Goal: Complete application form: Complete application form

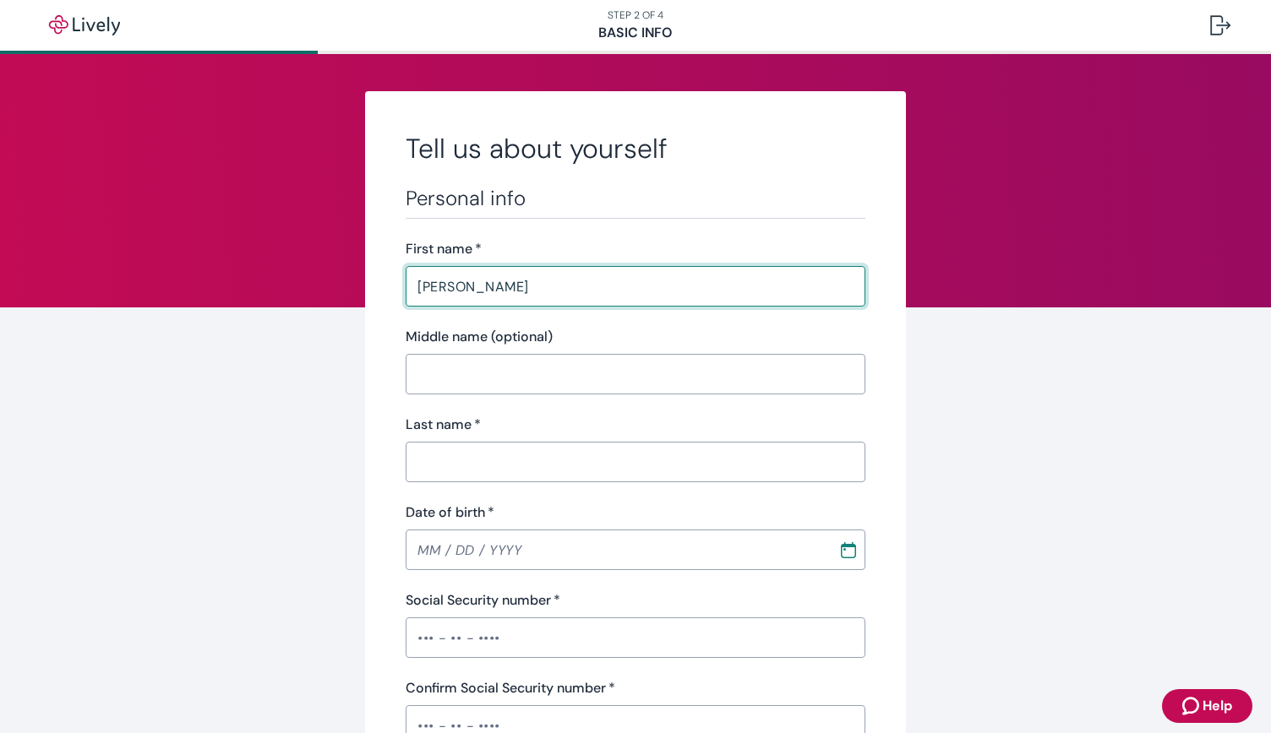
type input "[PERSON_NAME]"
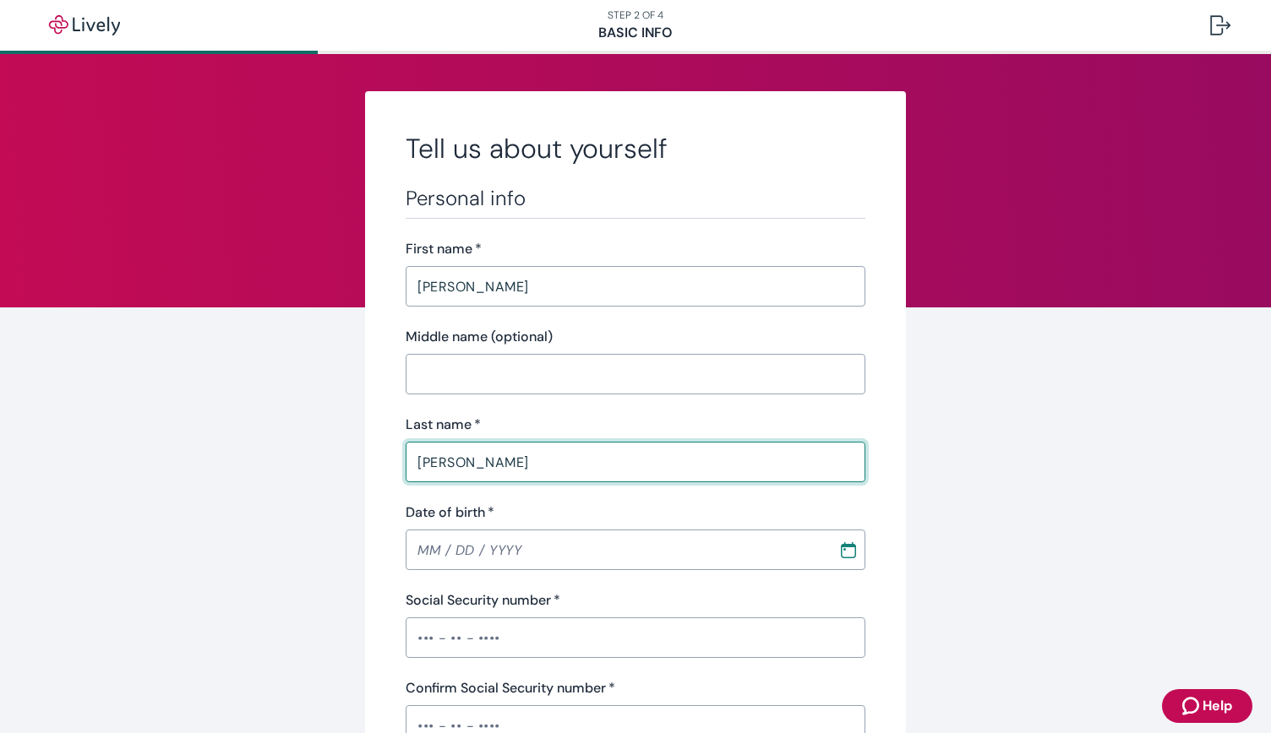
type input "[PERSON_NAME]"
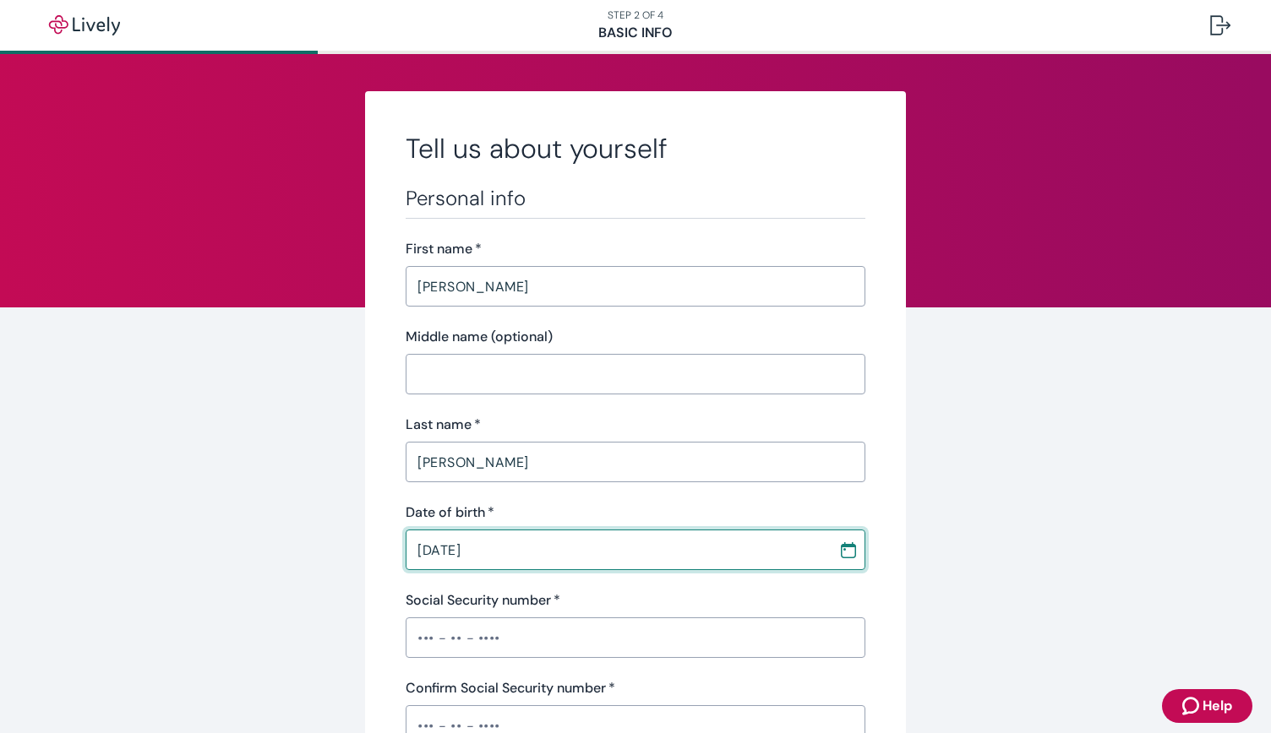
type input "[DATE]"
click at [431, 649] on input "Social Security number   *" at bounding box center [636, 638] width 460 height 34
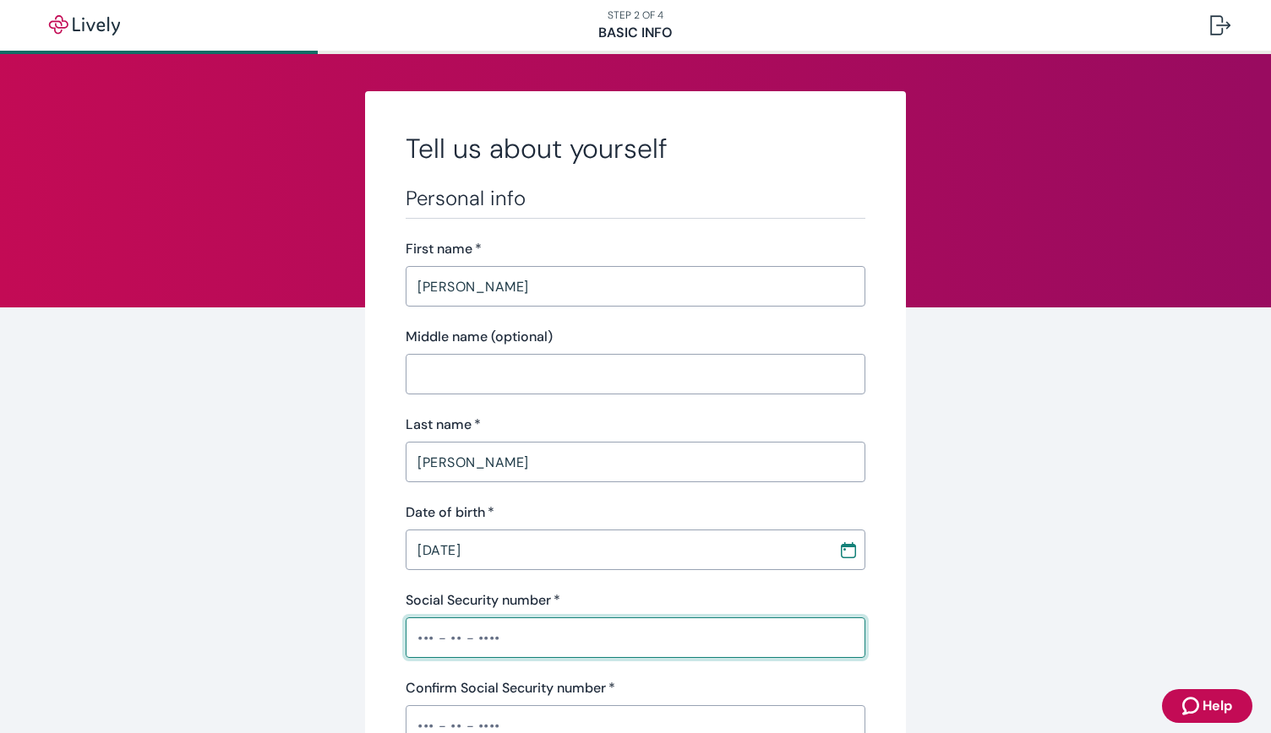
type input "•••-•"
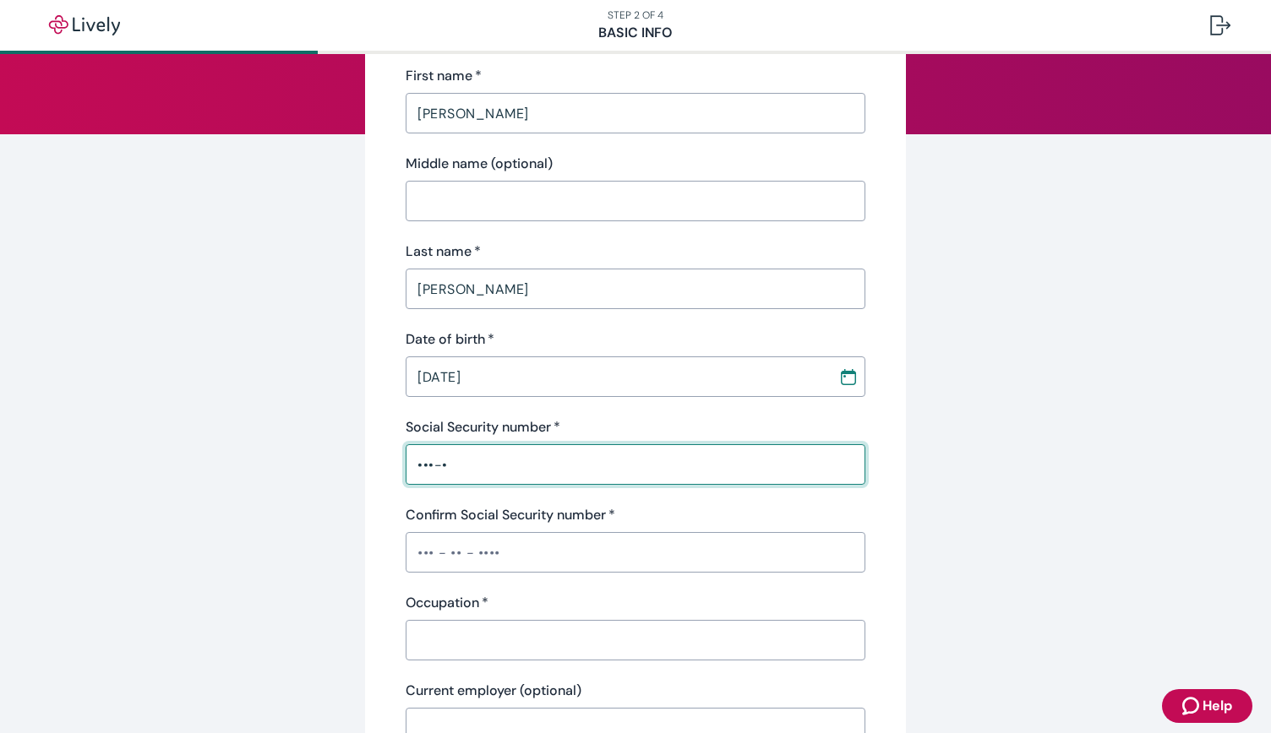
scroll to position [174, 0]
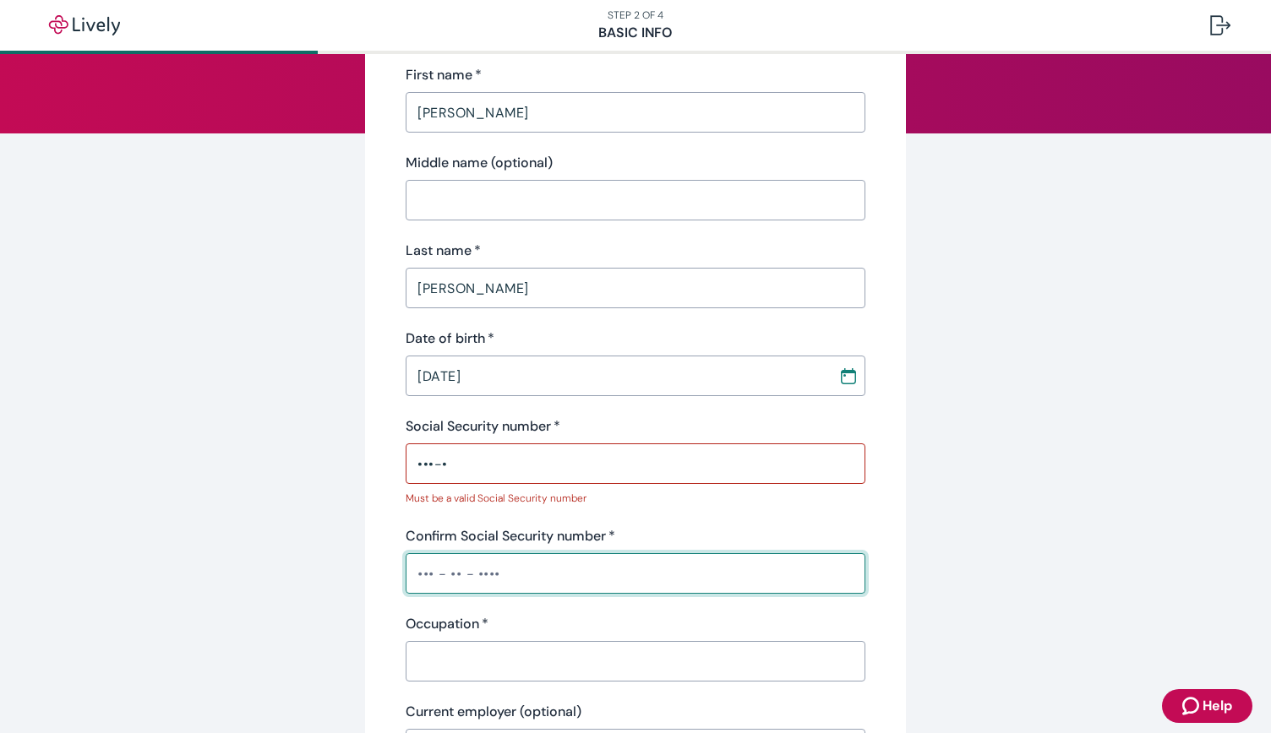
click at [451, 568] on input "Confirm Social Security number   *" at bounding box center [636, 574] width 460 height 34
type input "•••-•"
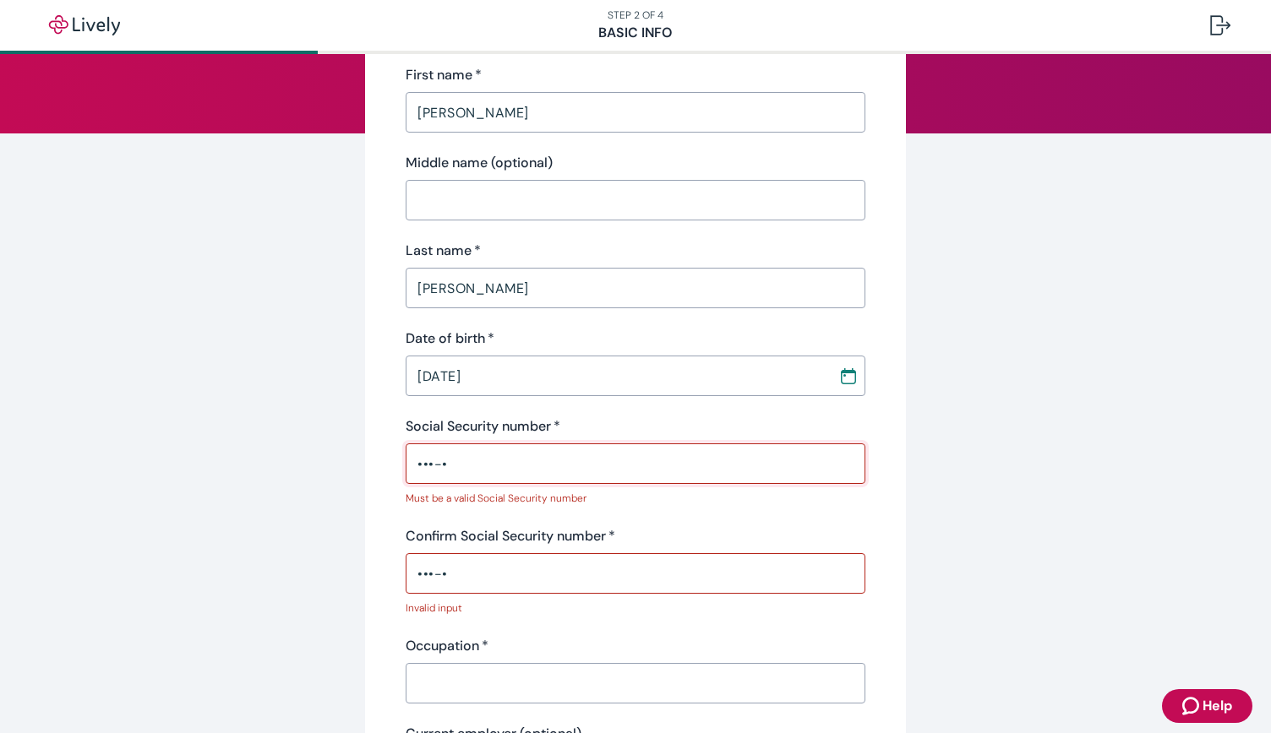
drag, startPoint x: 448, startPoint y: 471, endPoint x: 389, endPoint y: 461, distance: 59.9
click at [389, 461] on div "Tell us about yourself Personal info First name   * [PERSON_NAME] ​ Middle name…" at bounding box center [635, 727] width 541 height 1620
type input "•"
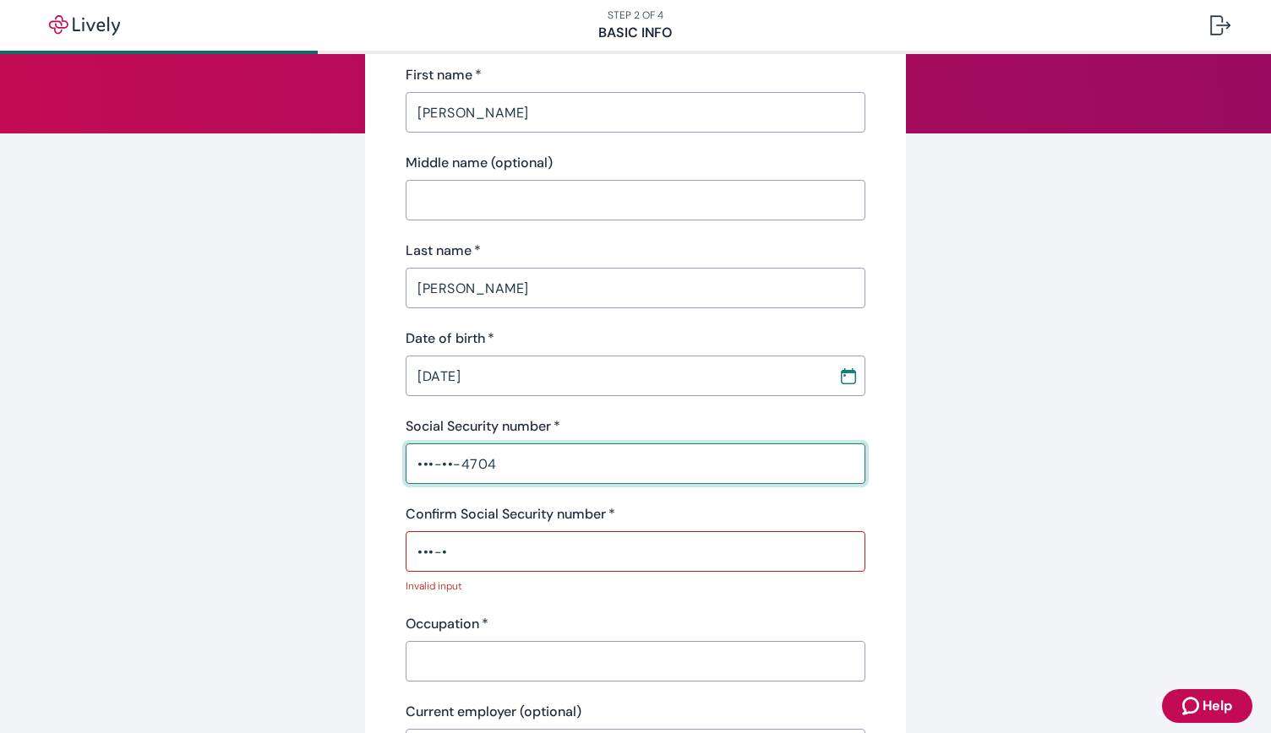
type input "•••-••-4704"
drag, startPoint x: 476, startPoint y: 556, endPoint x: 372, endPoint y: 558, distance: 103.9
click at [372, 558] on div "Tell us about yourself Personal info First name   * [PERSON_NAME] ​ Middle name…" at bounding box center [635, 716] width 541 height 1598
type input "•"
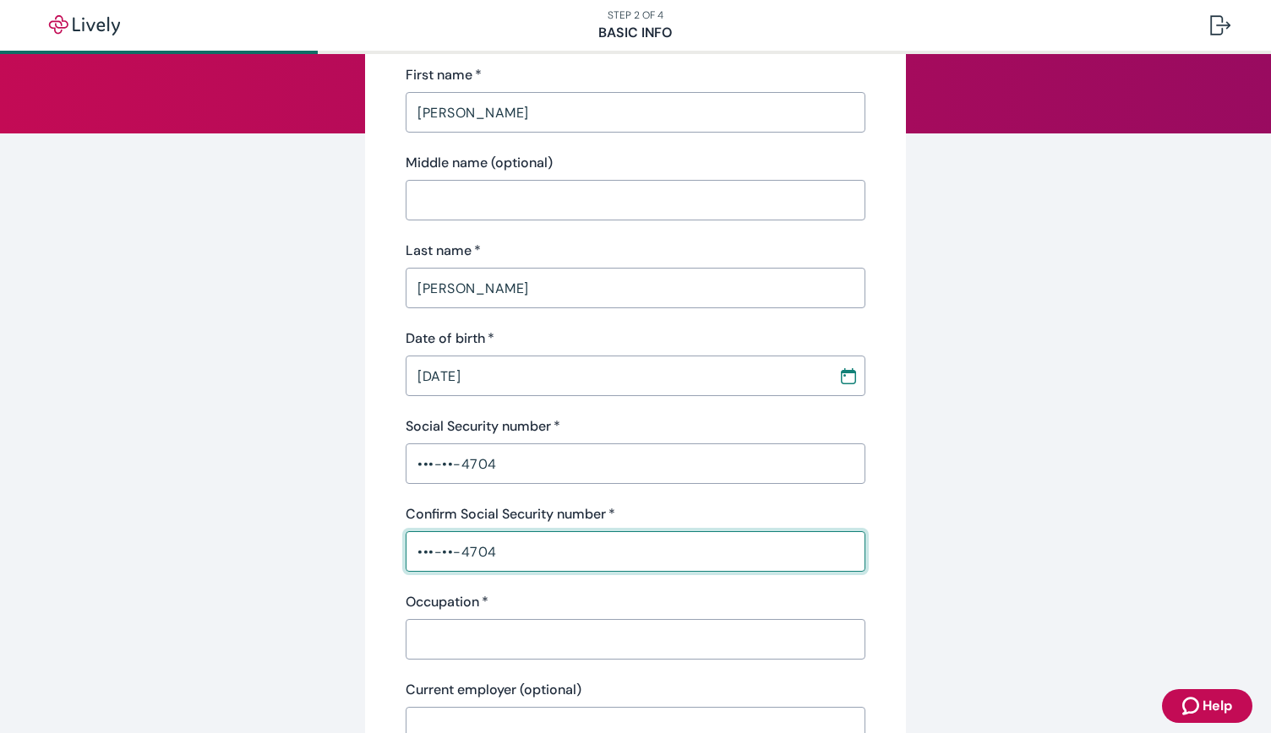
type input "•••-••-4704"
click at [454, 635] on input "Occupation   *" at bounding box center [636, 640] width 460 height 34
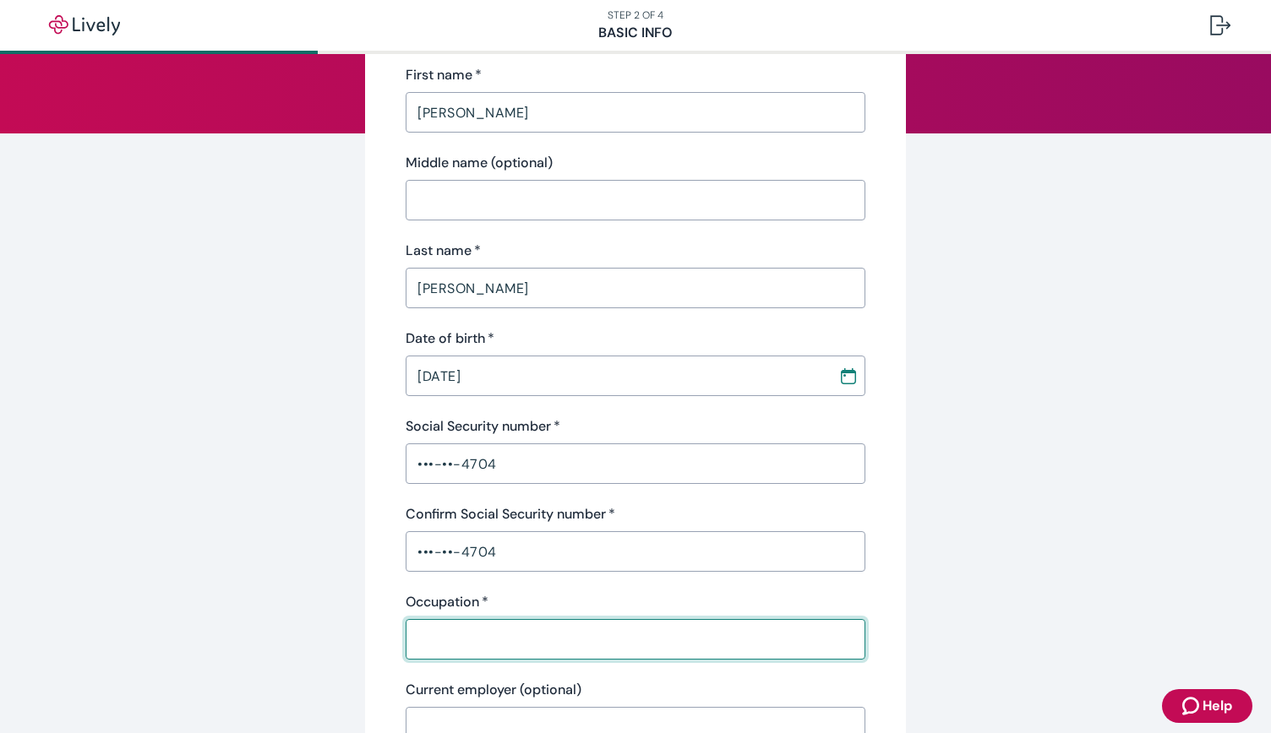
type input "Outreach Minister"
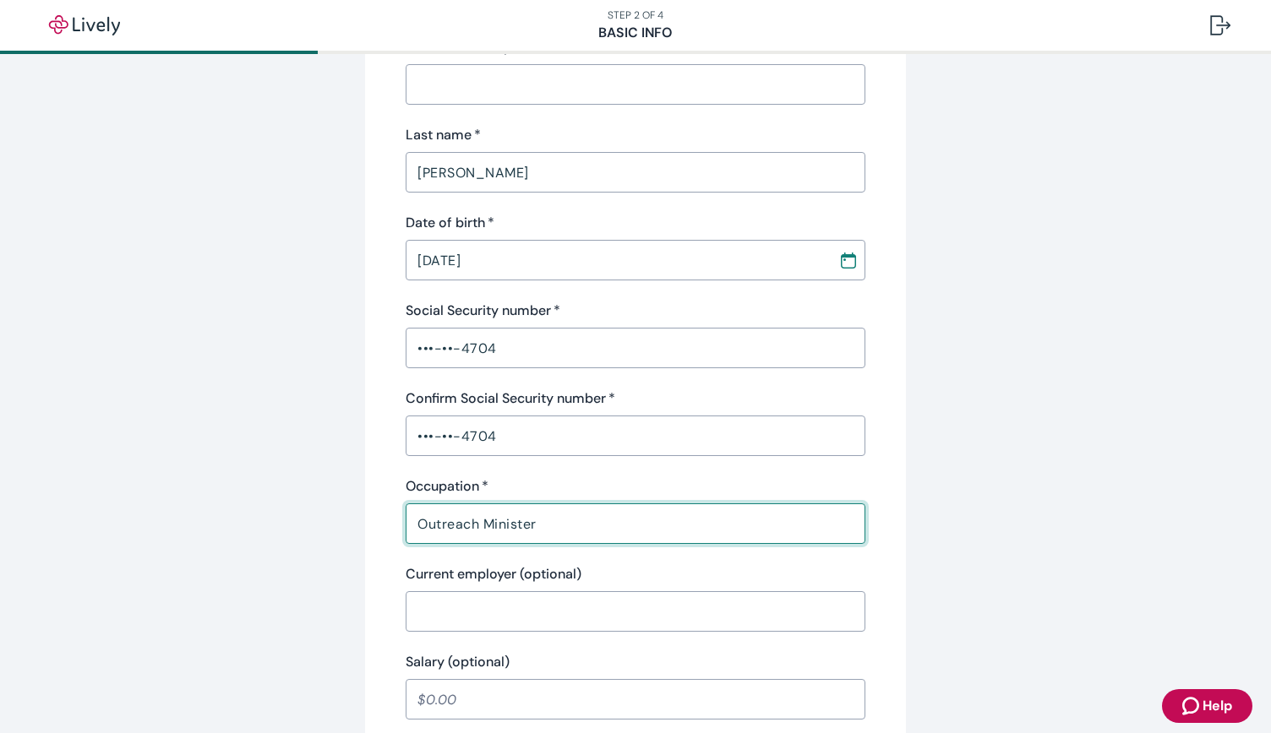
scroll to position [329, 0]
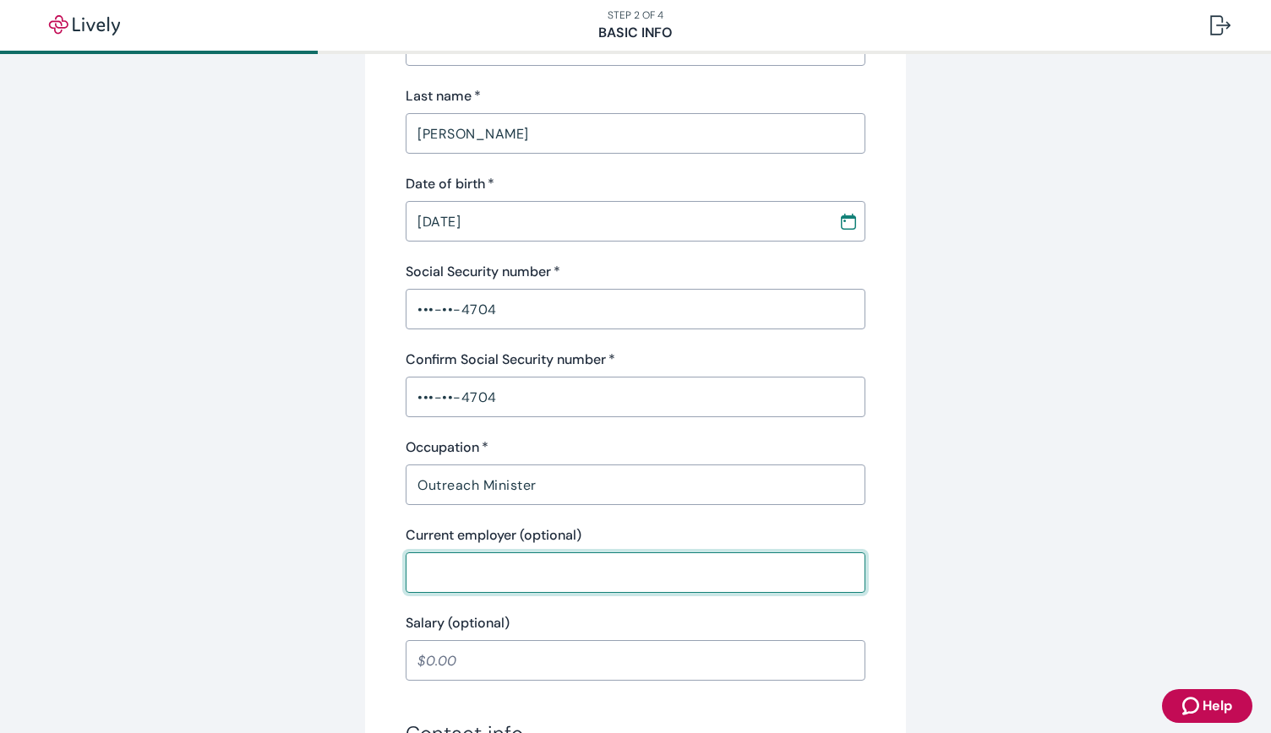
click at [464, 578] on input "Current employer (optional)" at bounding box center [636, 573] width 460 height 34
type input "[DEMOGRAPHIC_DATA]"
click at [424, 663] on input "Salary (optional)" at bounding box center [636, 661] width 460 height 34
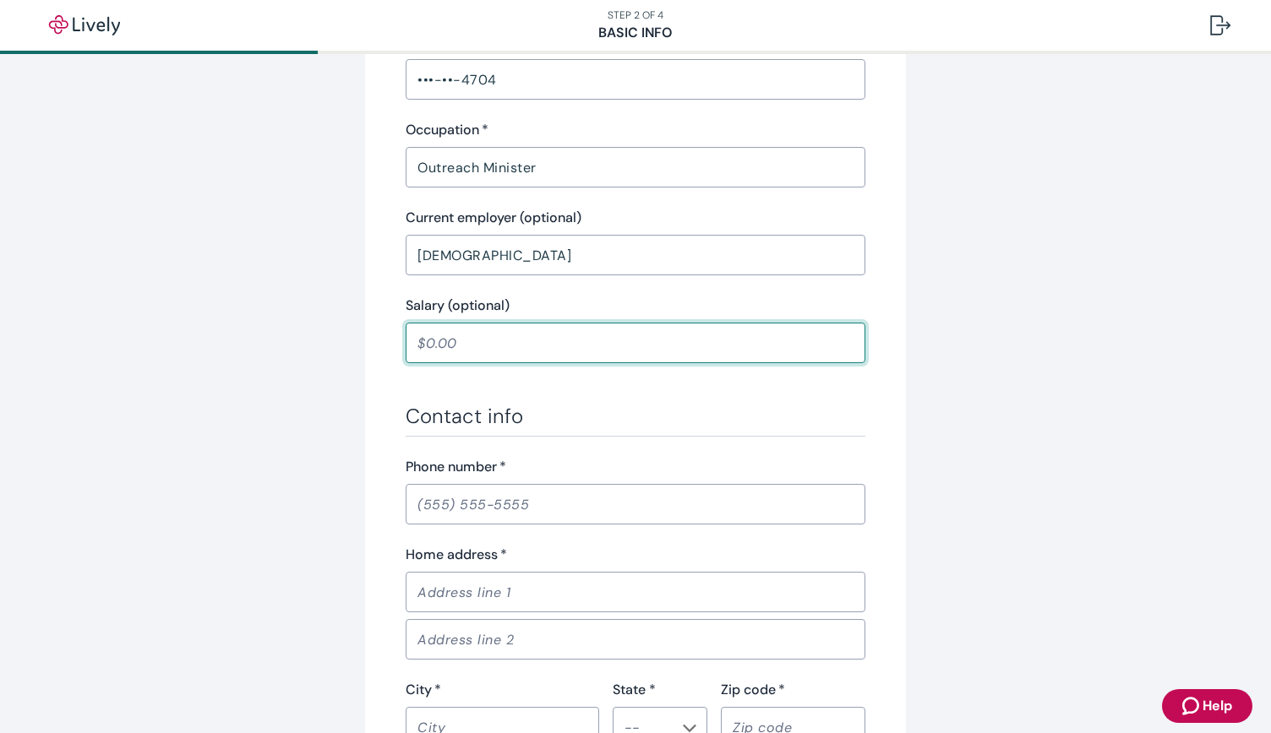
scroll to position [721, 0]
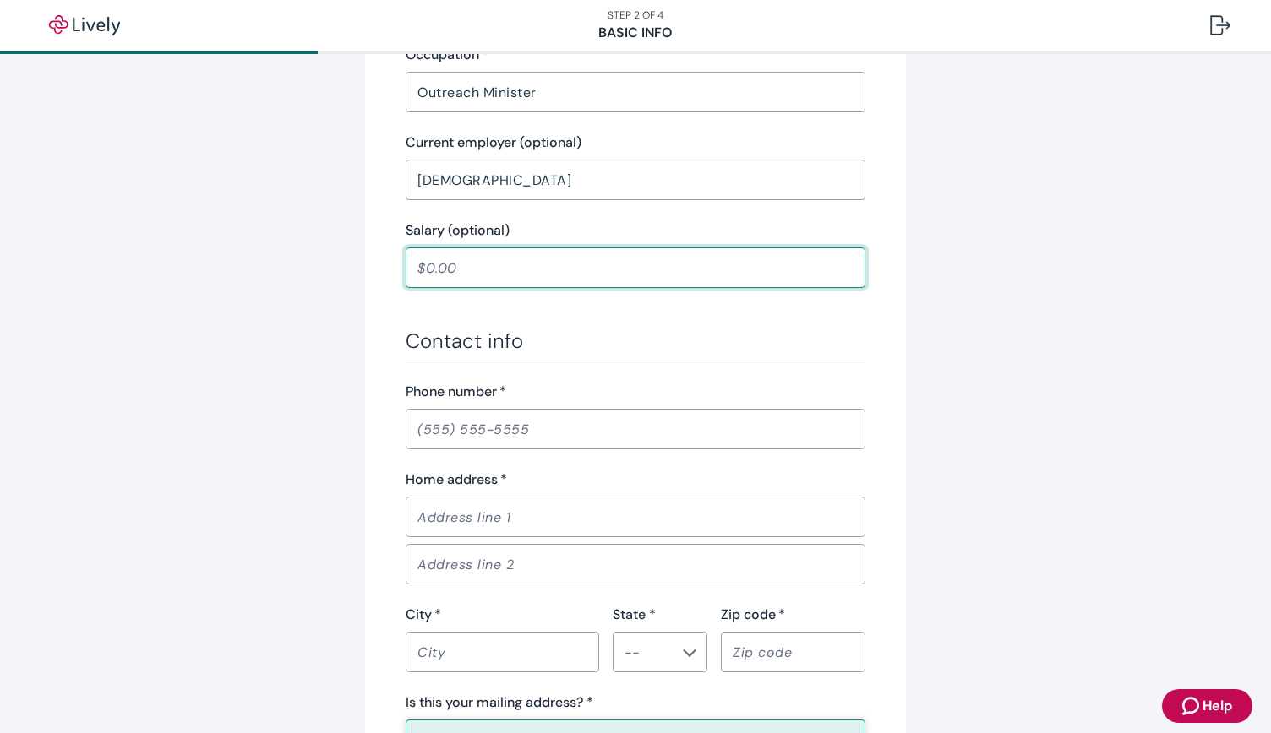
click at [451, 432] on input "Phone number   *" at bounding box center [636, 429] width 460 height 34
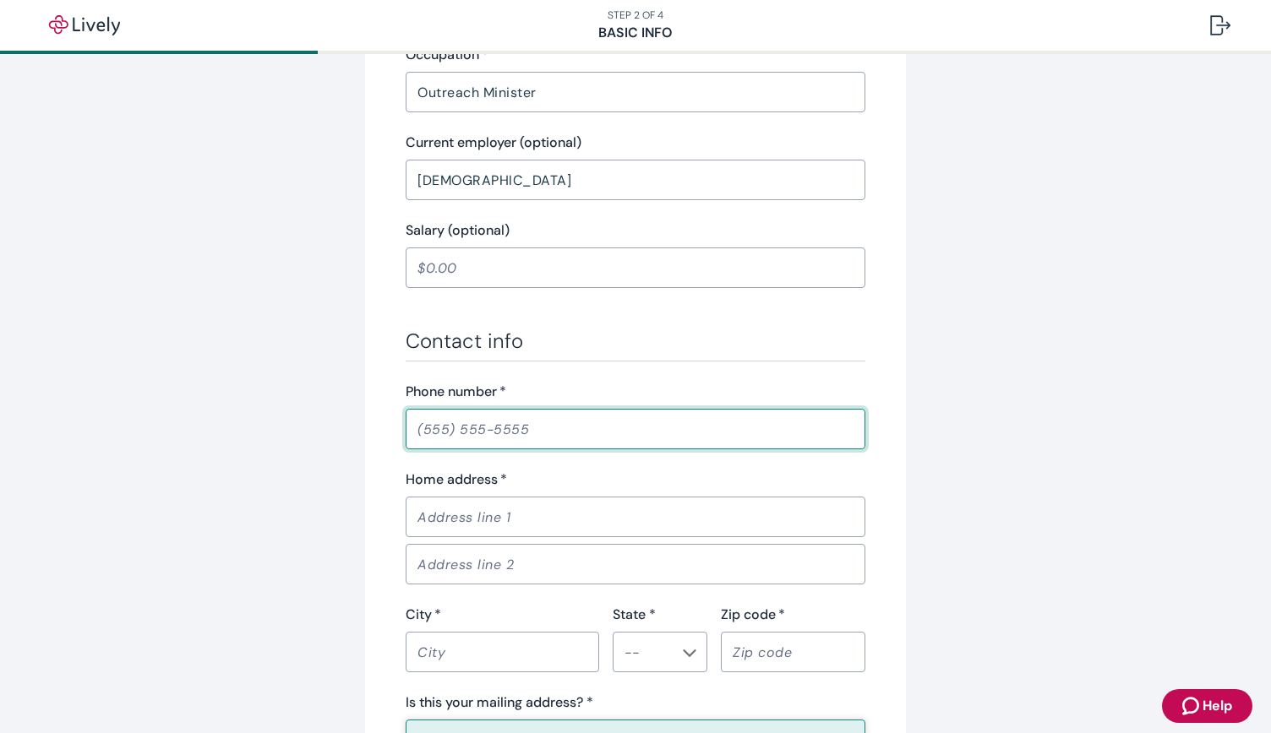
type input "[PHONE_NUMBER]"
click at [498, 521] on input "Home address   *" at bounding box center [636, 517] width 460 height 34
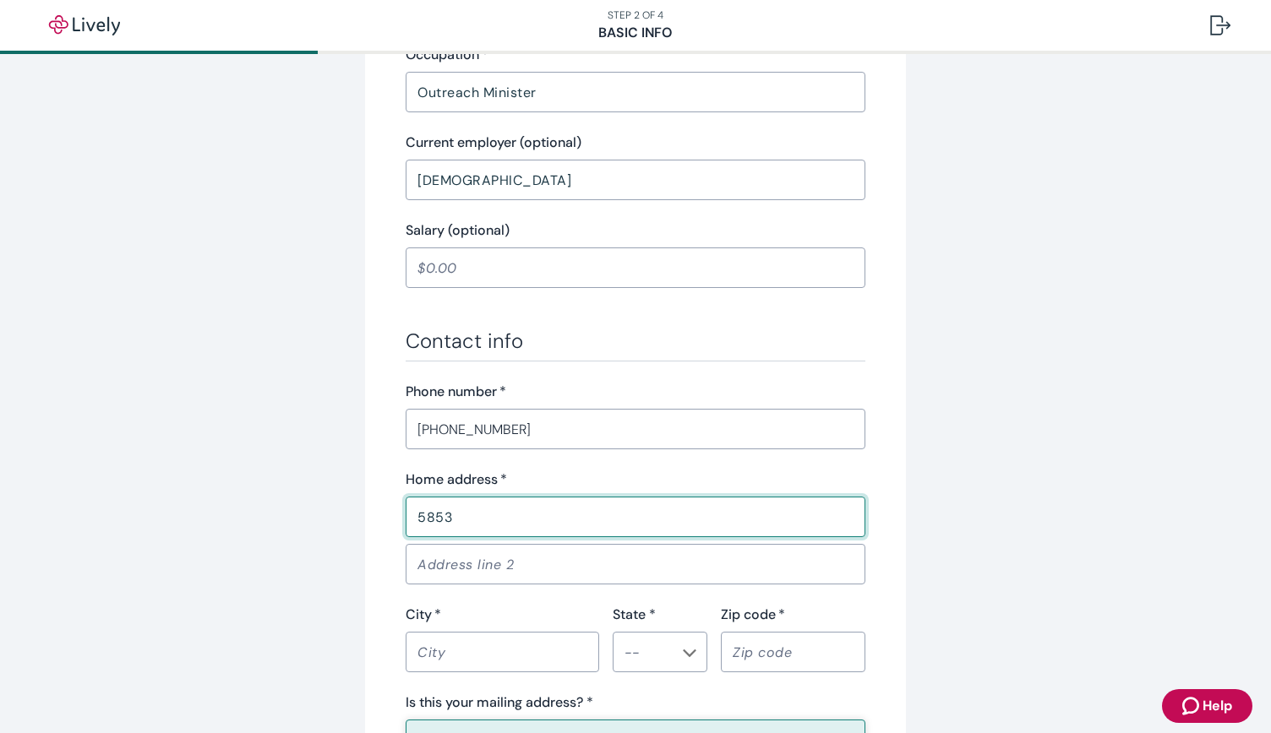
type input "[STREET_ADDRESS]"
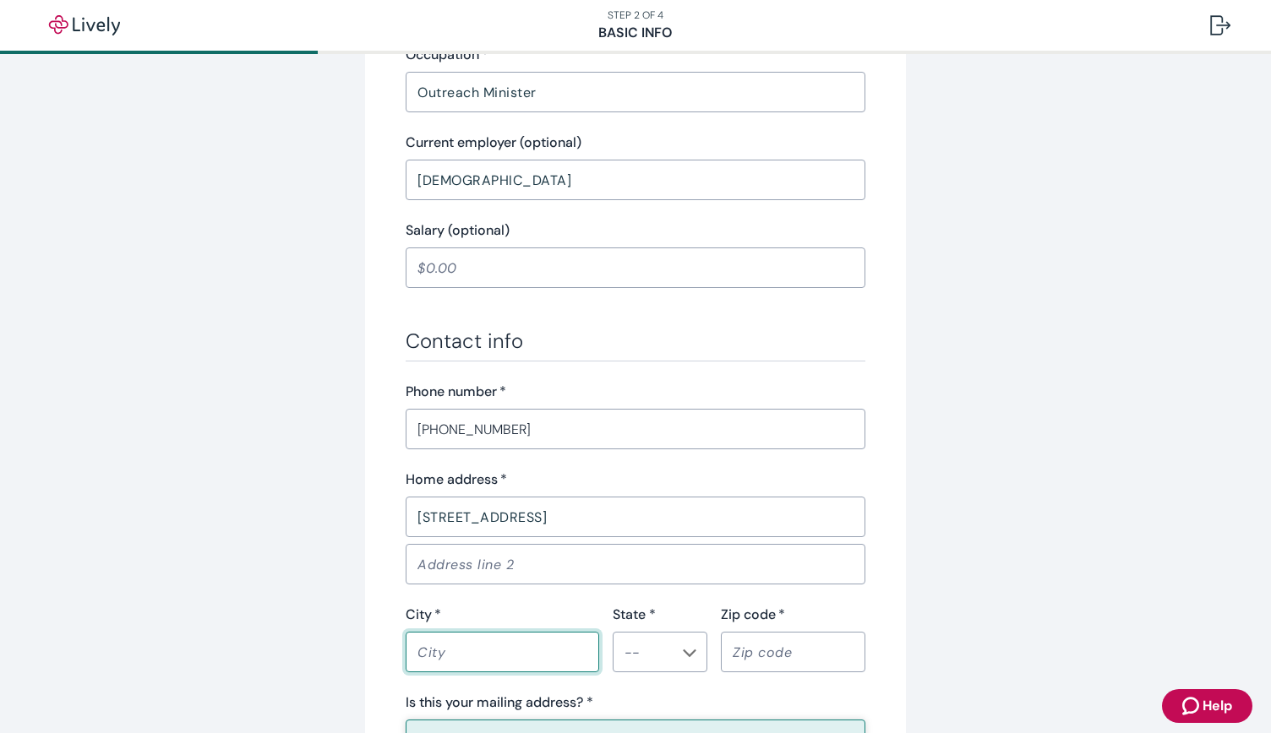
click at [471, 665] on input "City   *" at bounding box center [502, 652] width 193 height 34
click at [683, 651] on icon "Chevron icon" at bounding box center [690, 653] width 14 height 14
type input "[GEOGRAPHIC_DATA]"
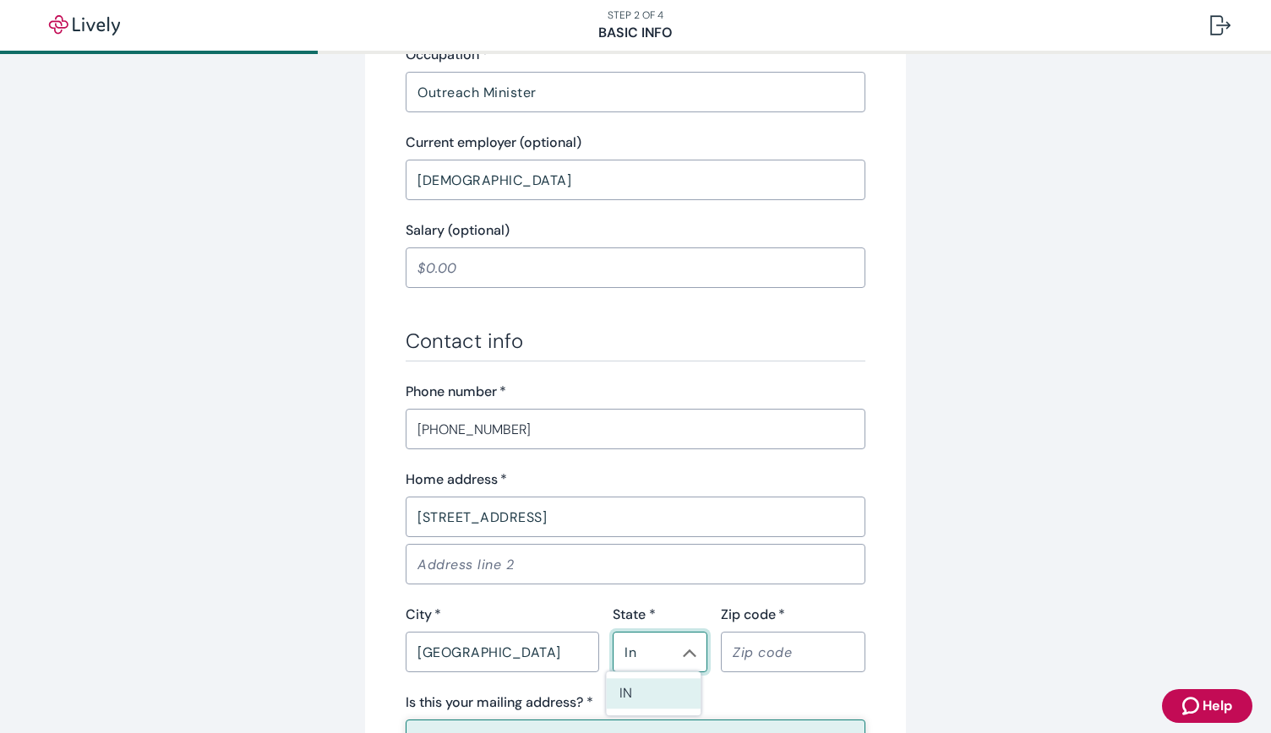
click at [643, 699] on li "IN" at bounding box center [653, 693] width 95 height 30
type input "IN"
click at [764, 641] on input "Zip code   *" at bounding box center [793, 652] width 144 height 34
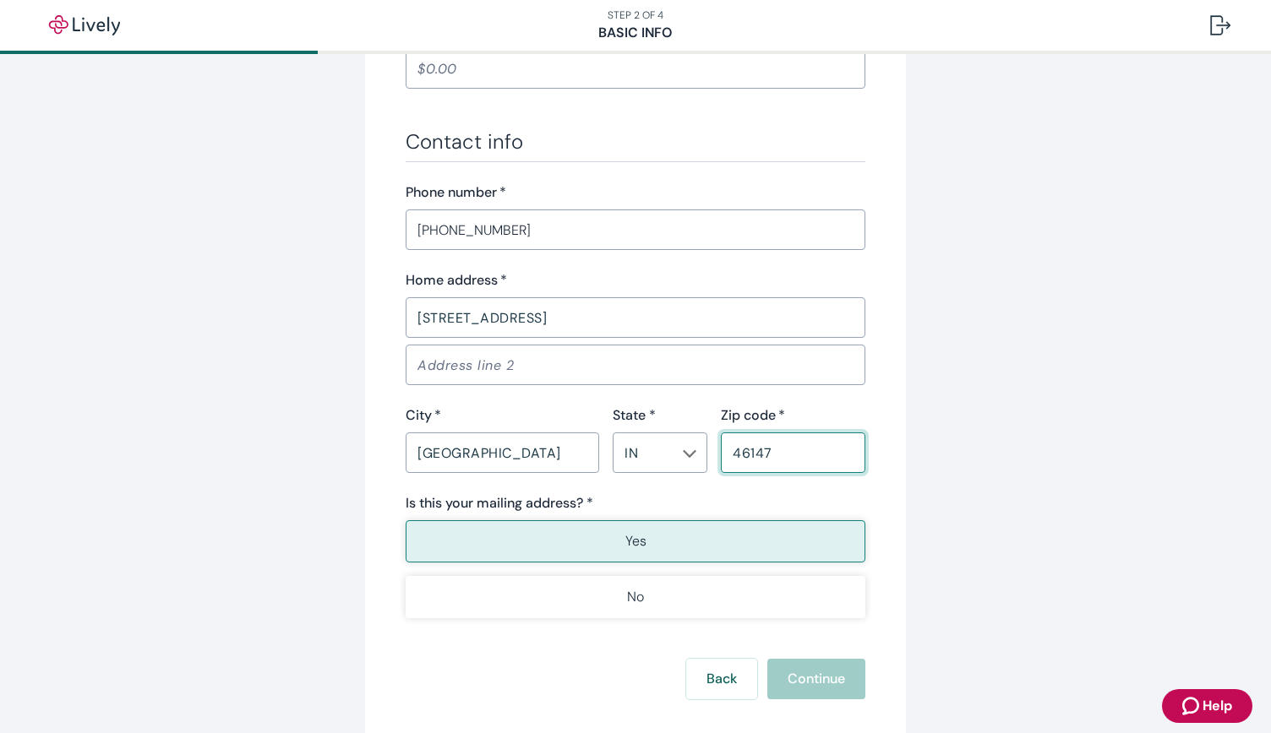
scroll to position [1014, 0]
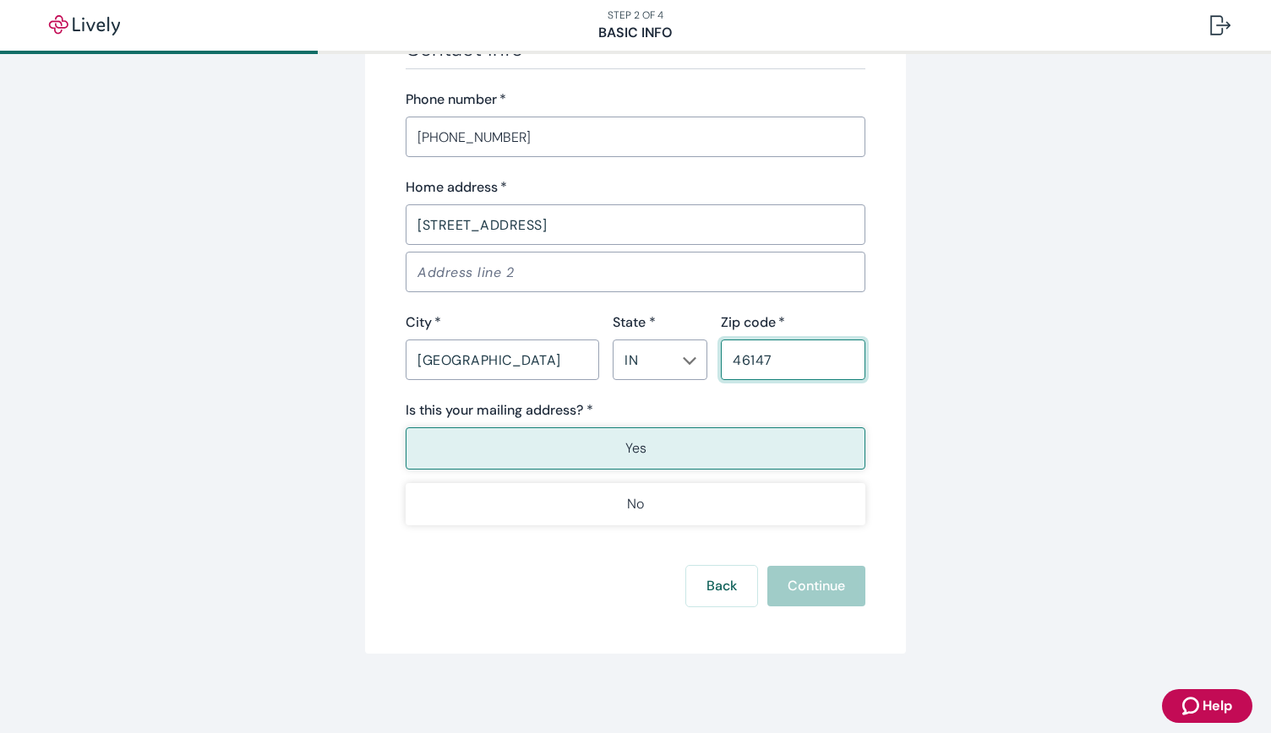
type input "46147"
click at [595, 451] on button "Yes" at bounding box center [636, 448] width 460 height 42
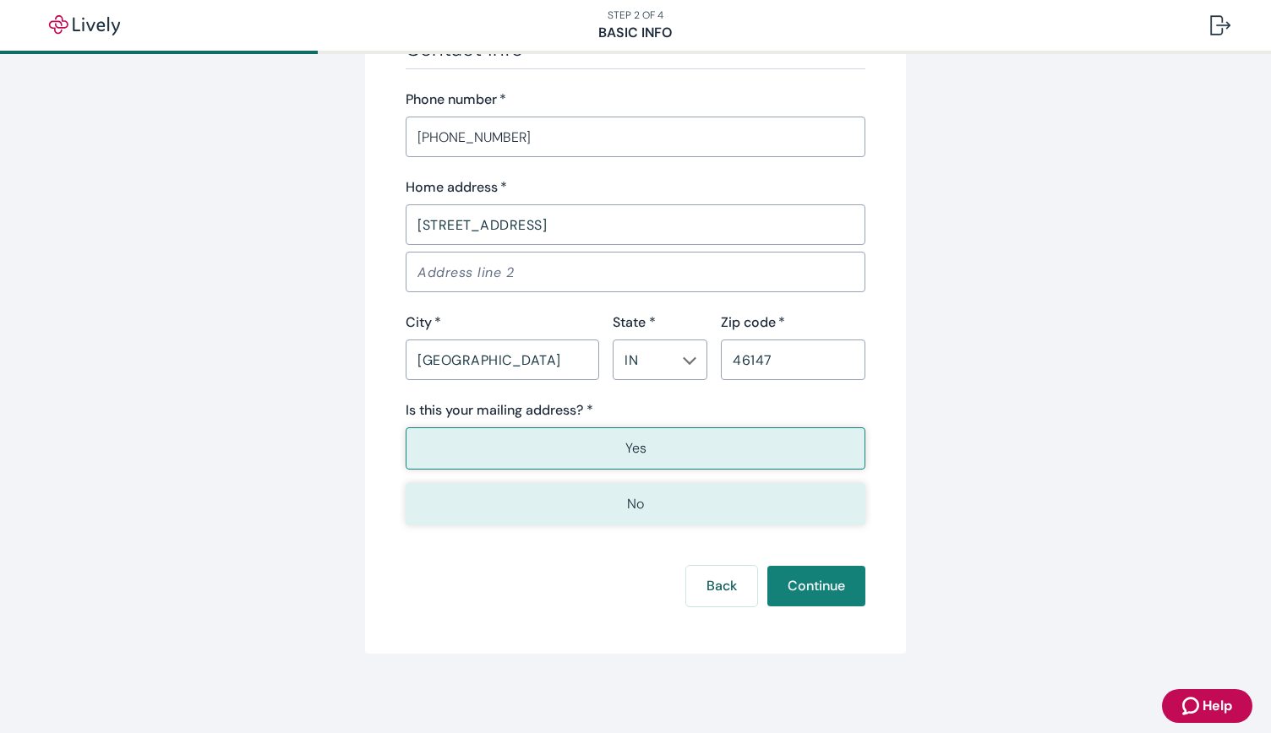
click at [674, 520] on button "No" at bounding box center [636, 504] width 460 height 42
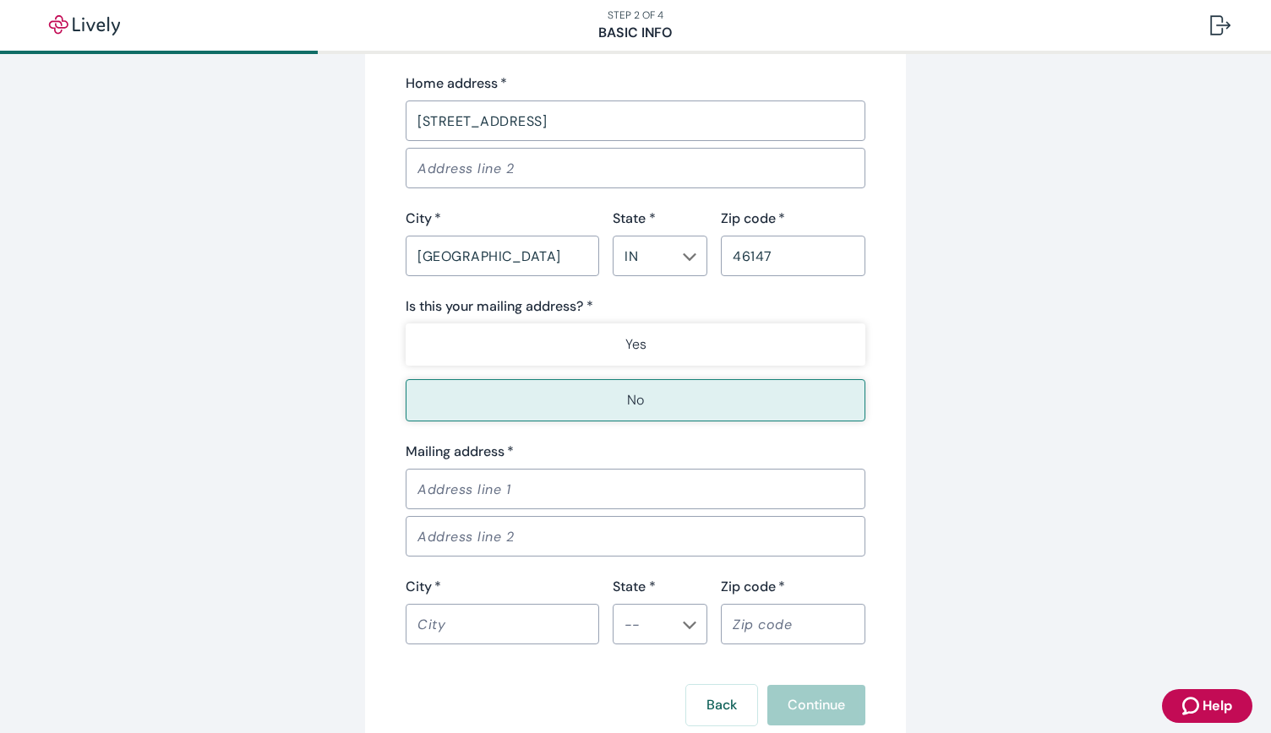
scroll to position [1119, 0]
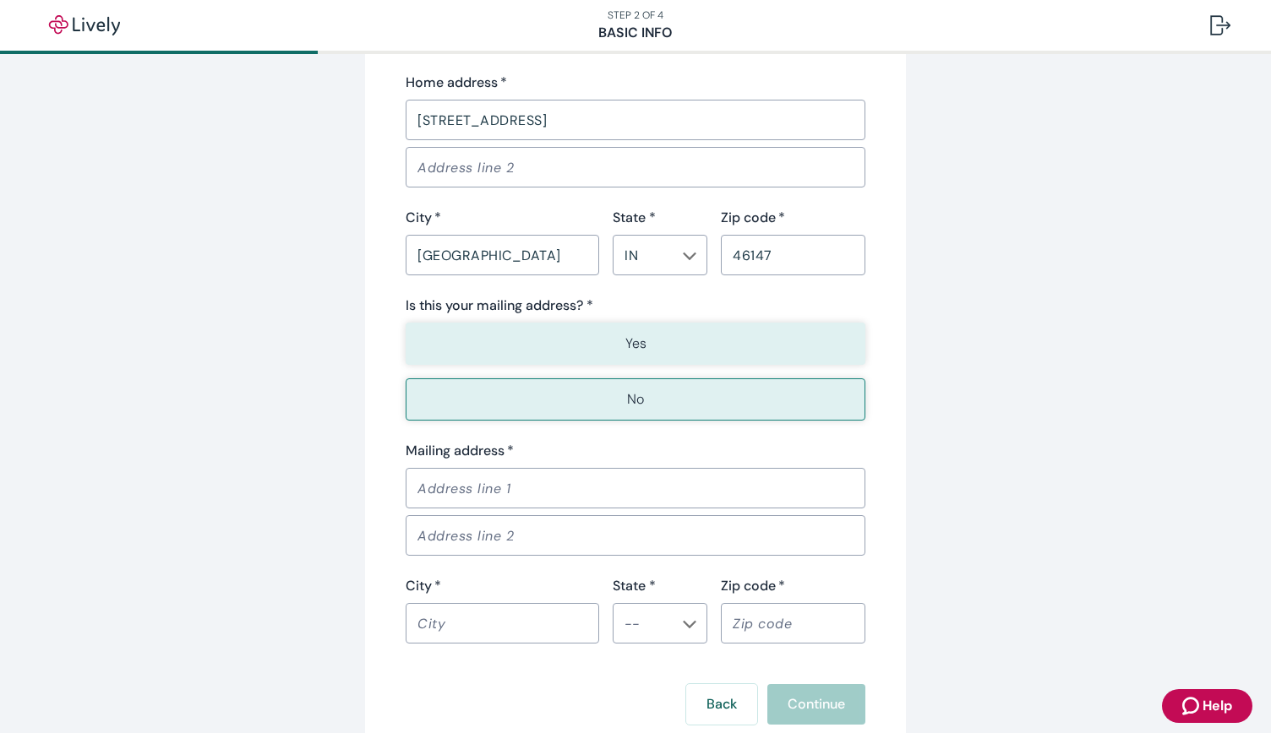
click at [625, 350] on p "Yes" at bounding box center [635, 344] width 21 height 20
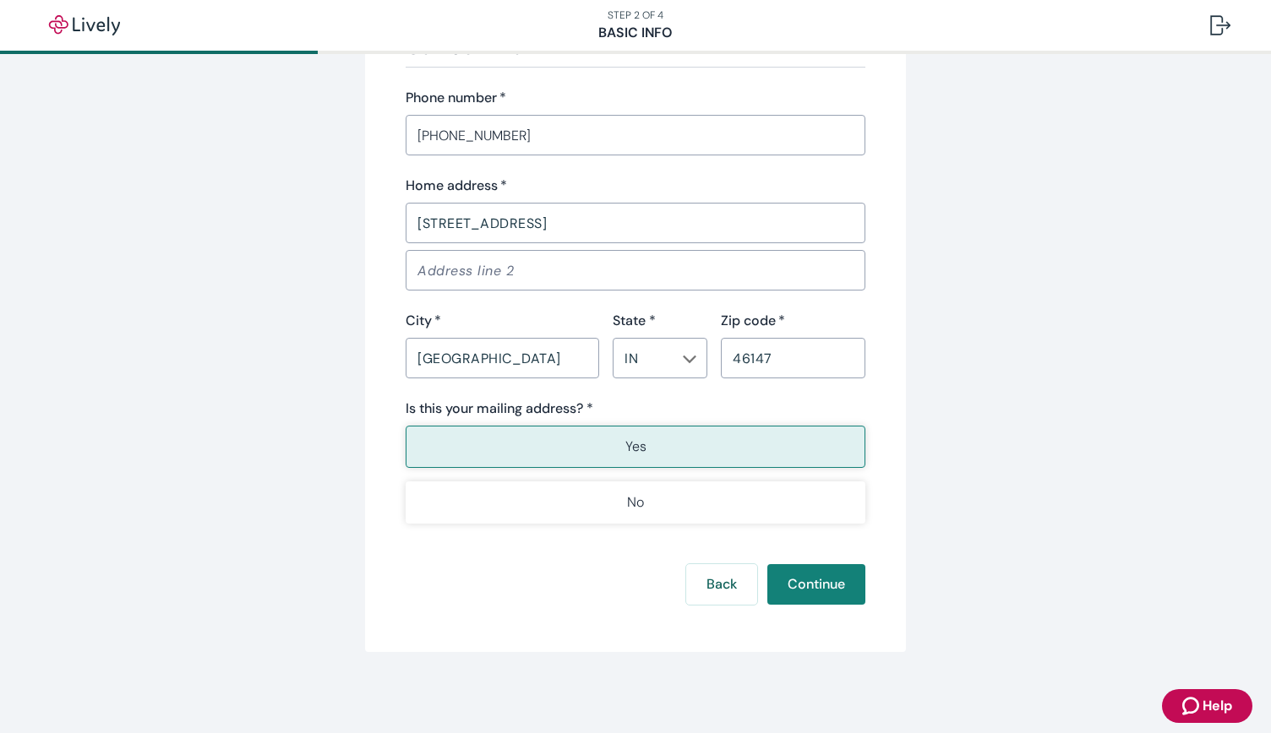
scroll to position [1014, 0]
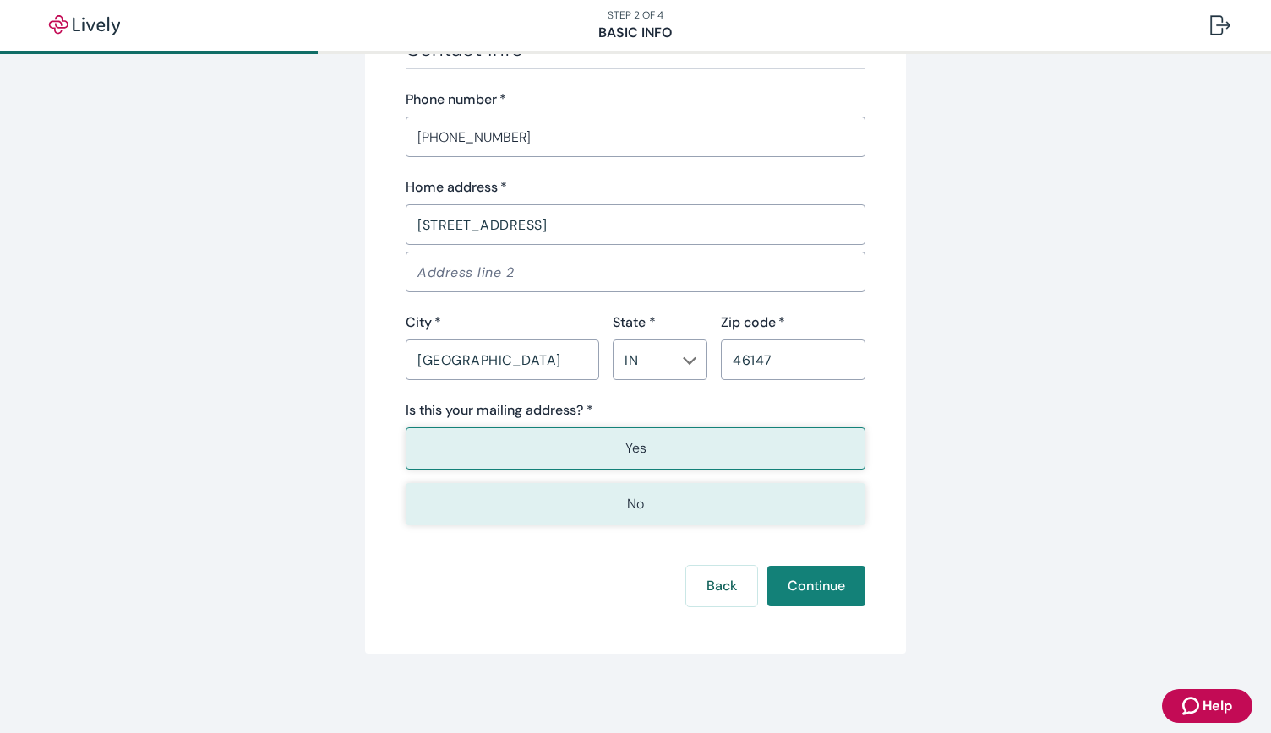
click at [583, 495] on button "No" at bounding box center [636, 504] width 460 height 42
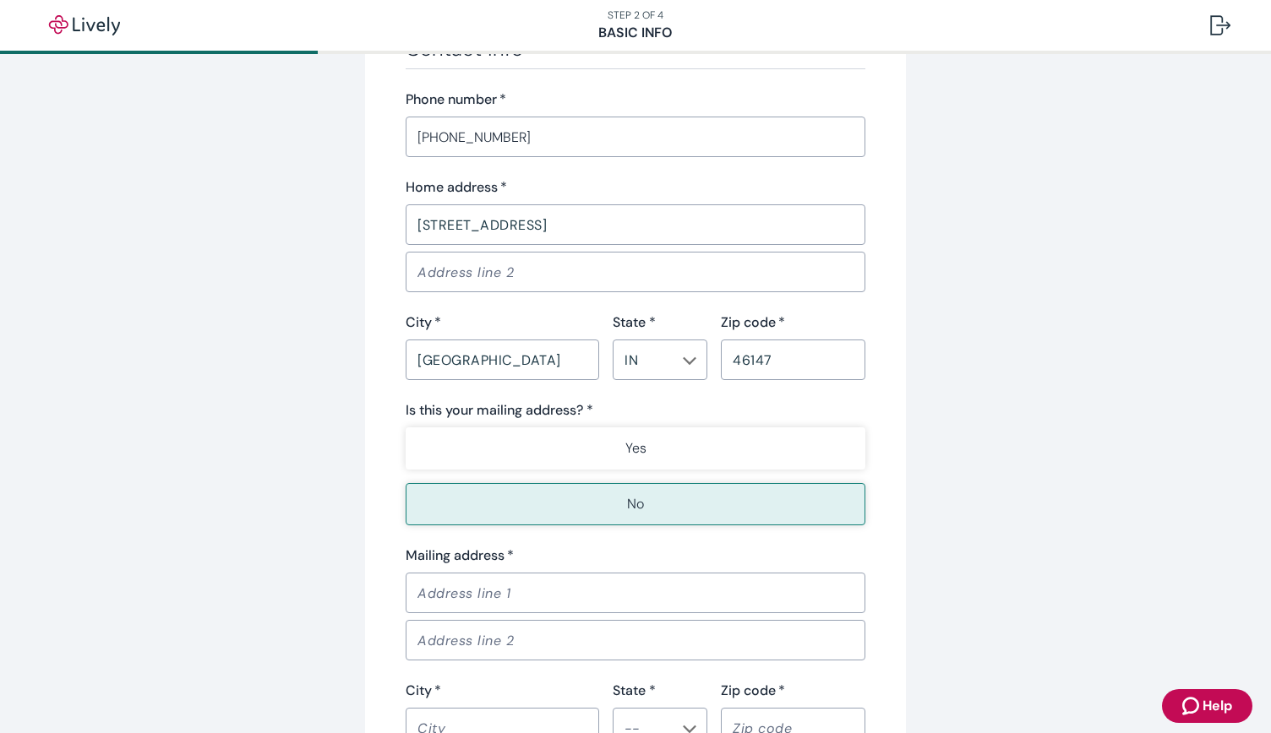
click at [488, 596] on input "Mailing address   *" at bounding box center [636, 593] width 460 height 34
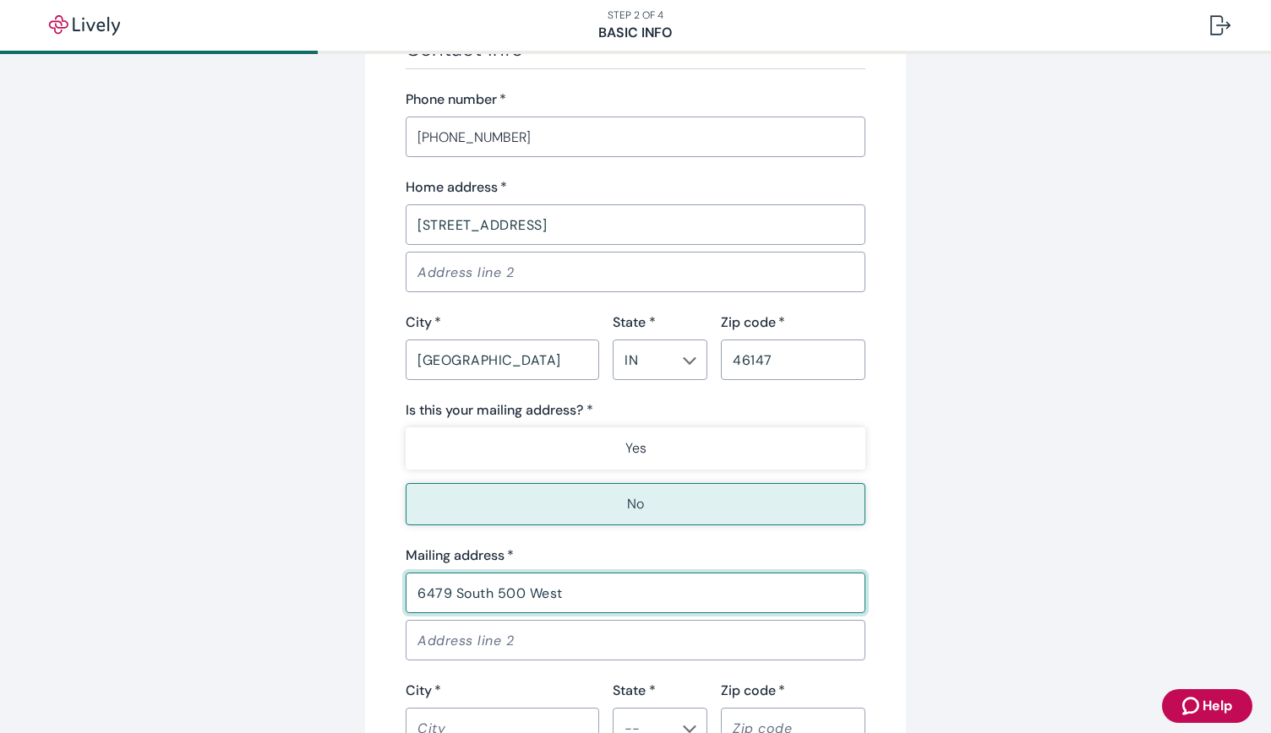
scroll to position [1118, 0]
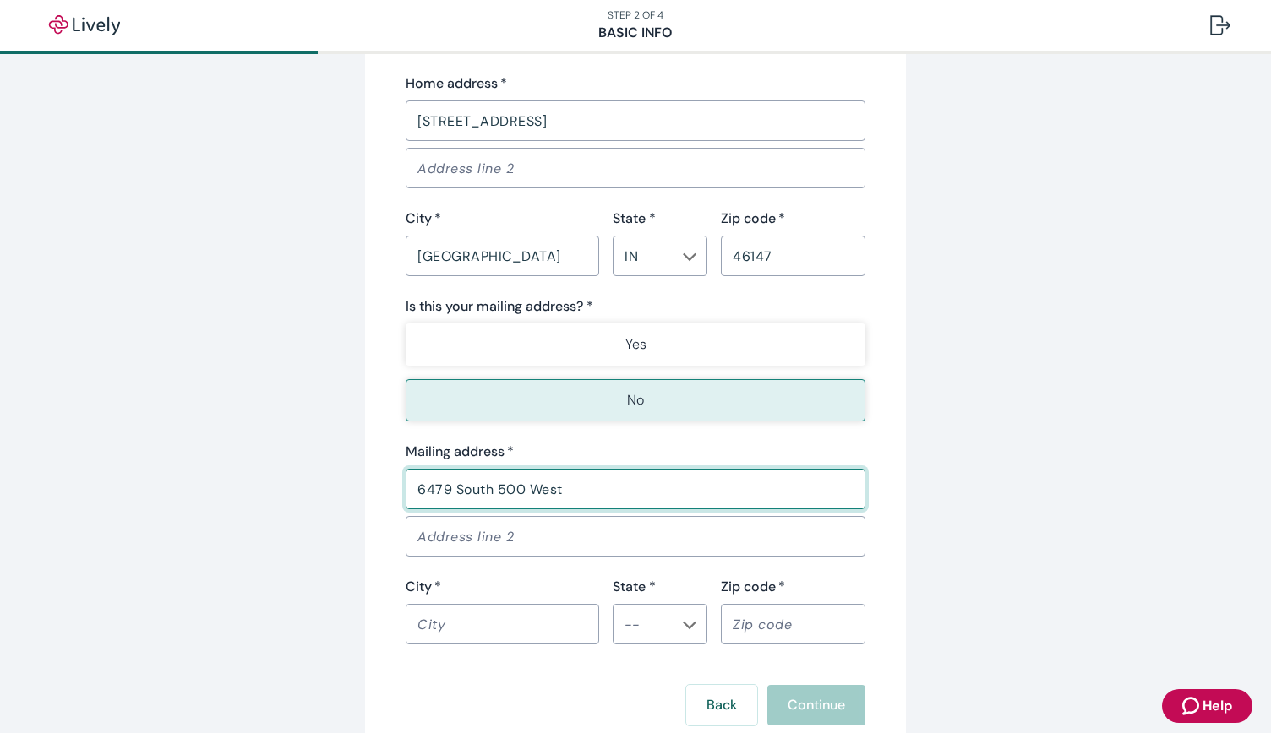
type input "6479 South 500 West"
click at [476, 618] on input "City   *" at bounding box center [502, 624] width 193 height 34
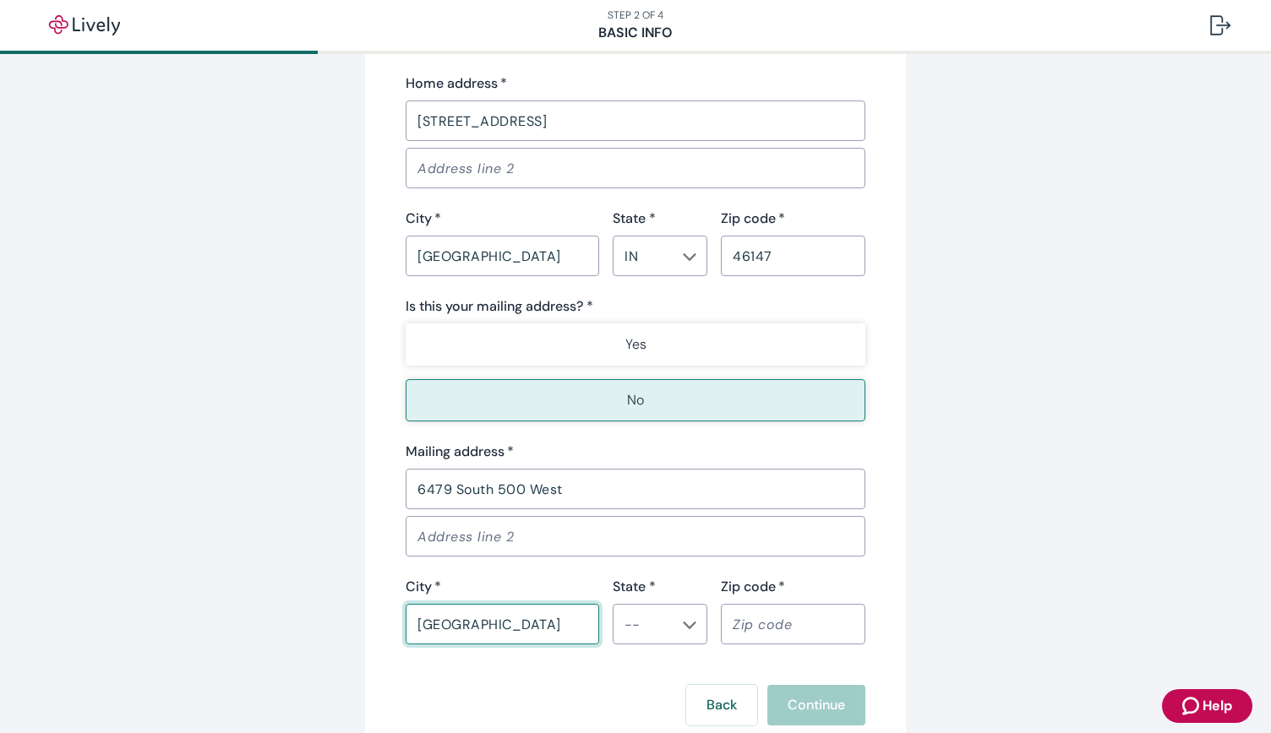
type input "[GEOGRAPHIC_DATA]"
type input "IN"
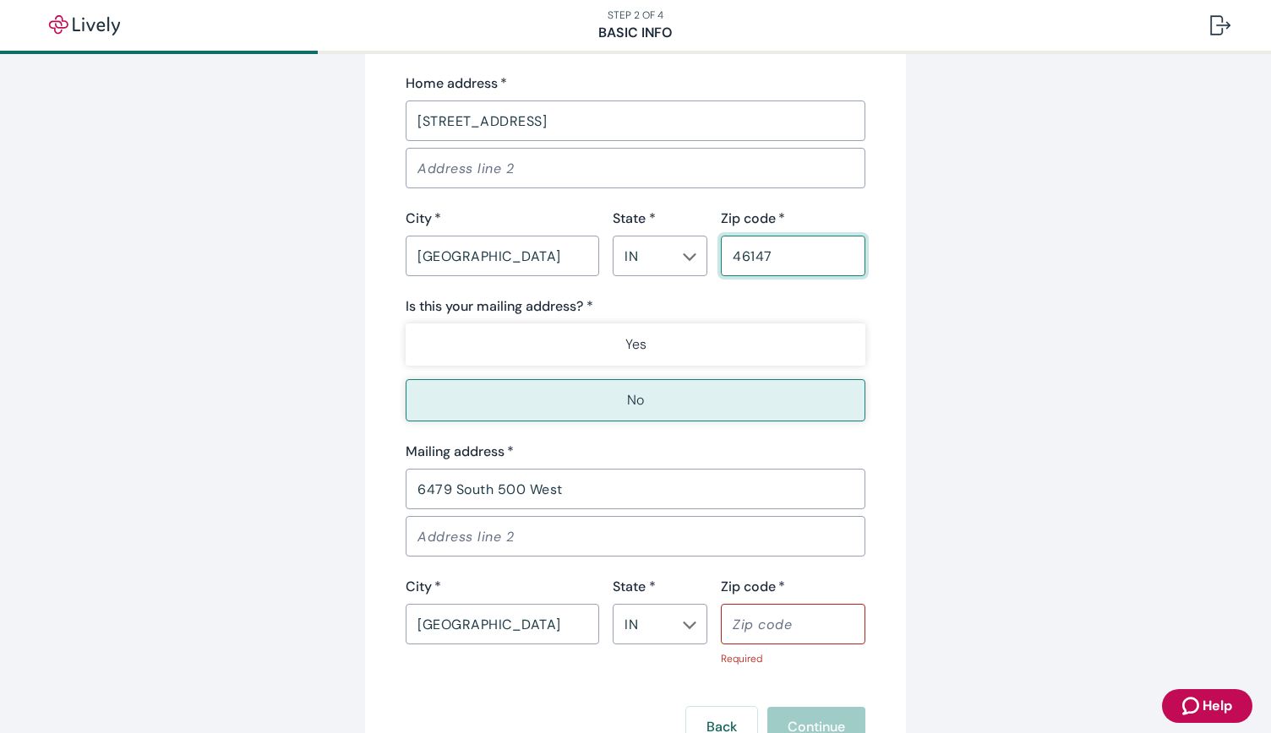
click at [792, 267] on input "46147" at bounding box center [793, 256] width 144 height 34
type input "46112"
click at [748, 631] on input "Zip code   *" at bounding box center [793, 624] width 144 height 34
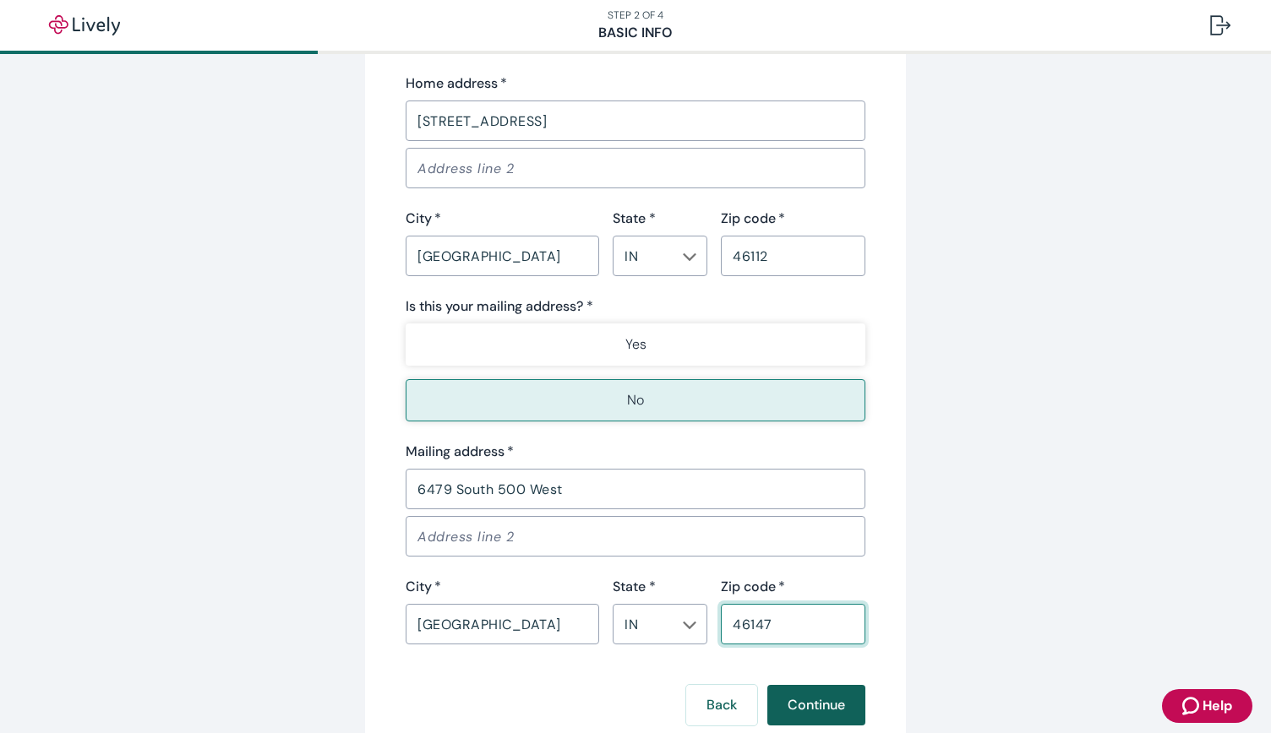
type input "46147"
click at [779, 705] on button "Continue" at bounding box center [816, 705] width 98 height 41
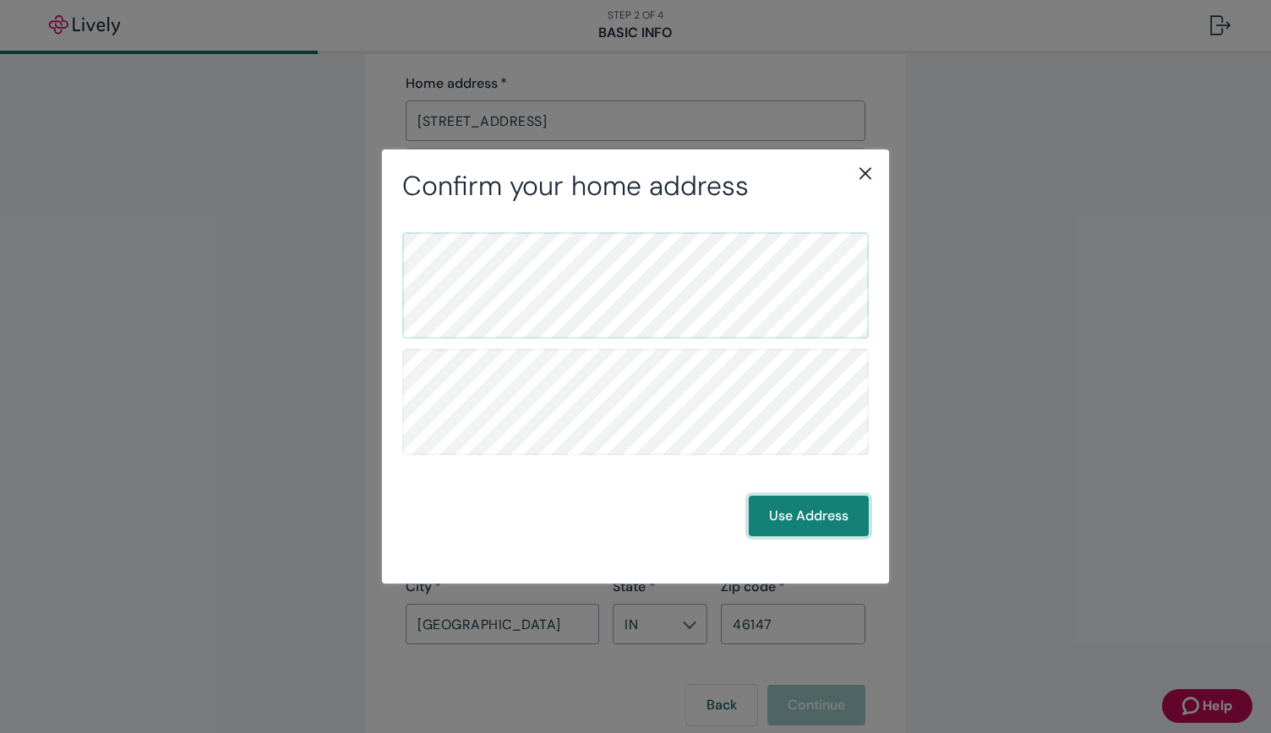
click at [785, 521] on button "Use Address" at bounding box center [808, 516] width 120 height 41
click at [828, 513] on button "Use Address" at bounding box center [808, 516] width 120 height 41
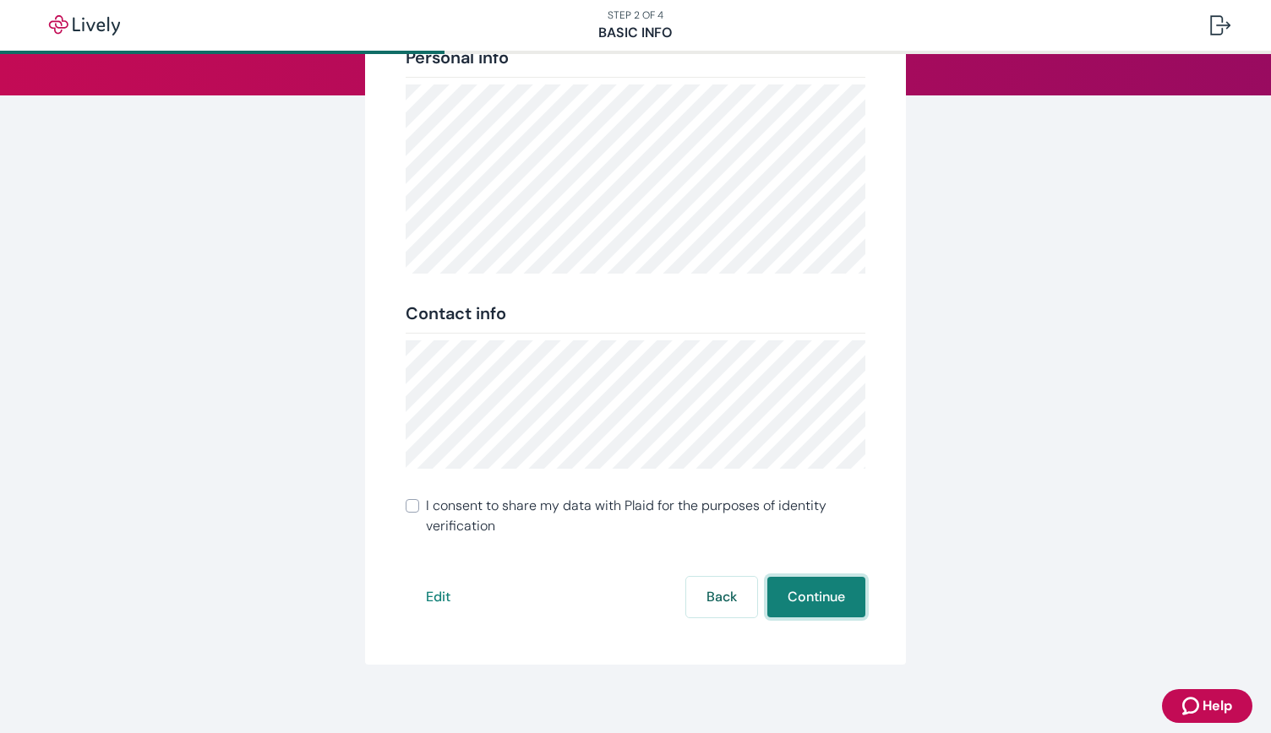
scroll to position [211, 0]
click at [406, 514] on label "I consent to share my data with Plaid for the purposes of identity verification" at bounding box center [636, 517] width 460 height 41
click at [406, 514] on input "I consent to share my data with Plaid for the purposes of identity verification" at bounding box center [413, 507] width 14 height 14
checkbox input "true"
click at [821, 596] on button "Continue" at bounding box center [816, 598] width 98 height 41
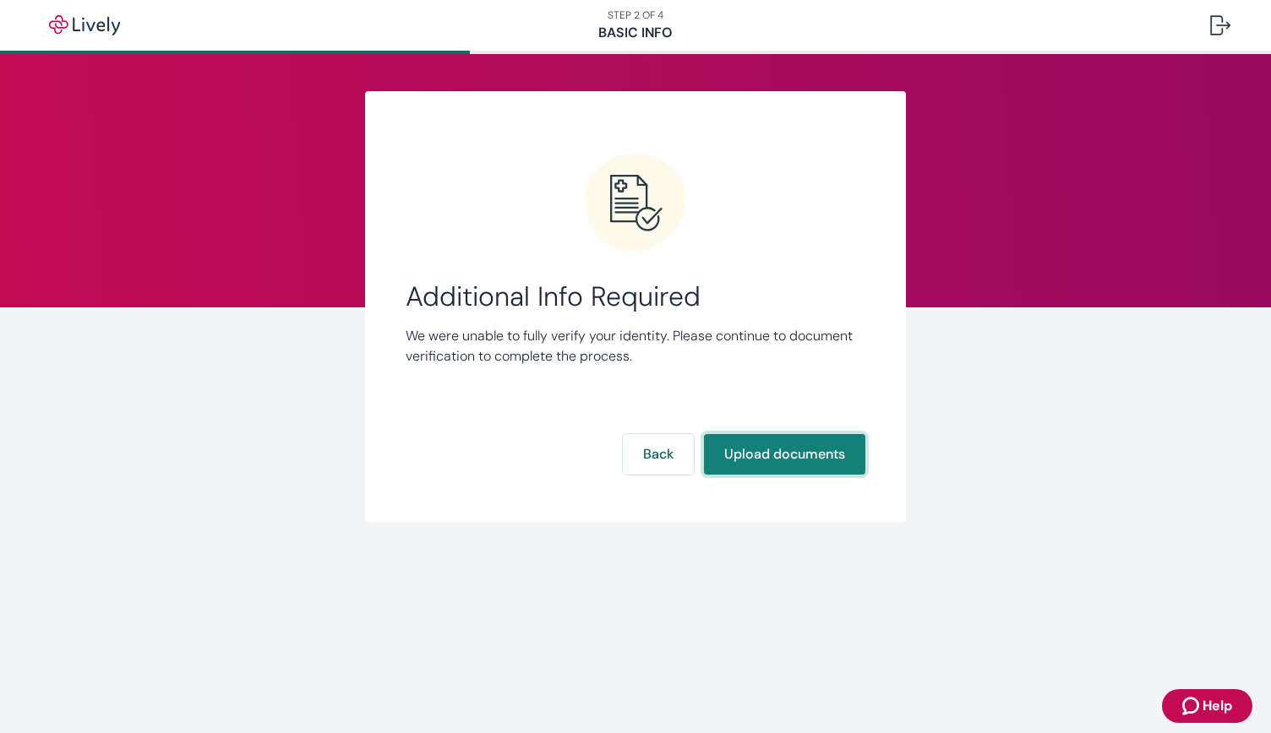
click at [757, 449] on button "Upload documents" at bounding box center [784, 454] width 161 height 41
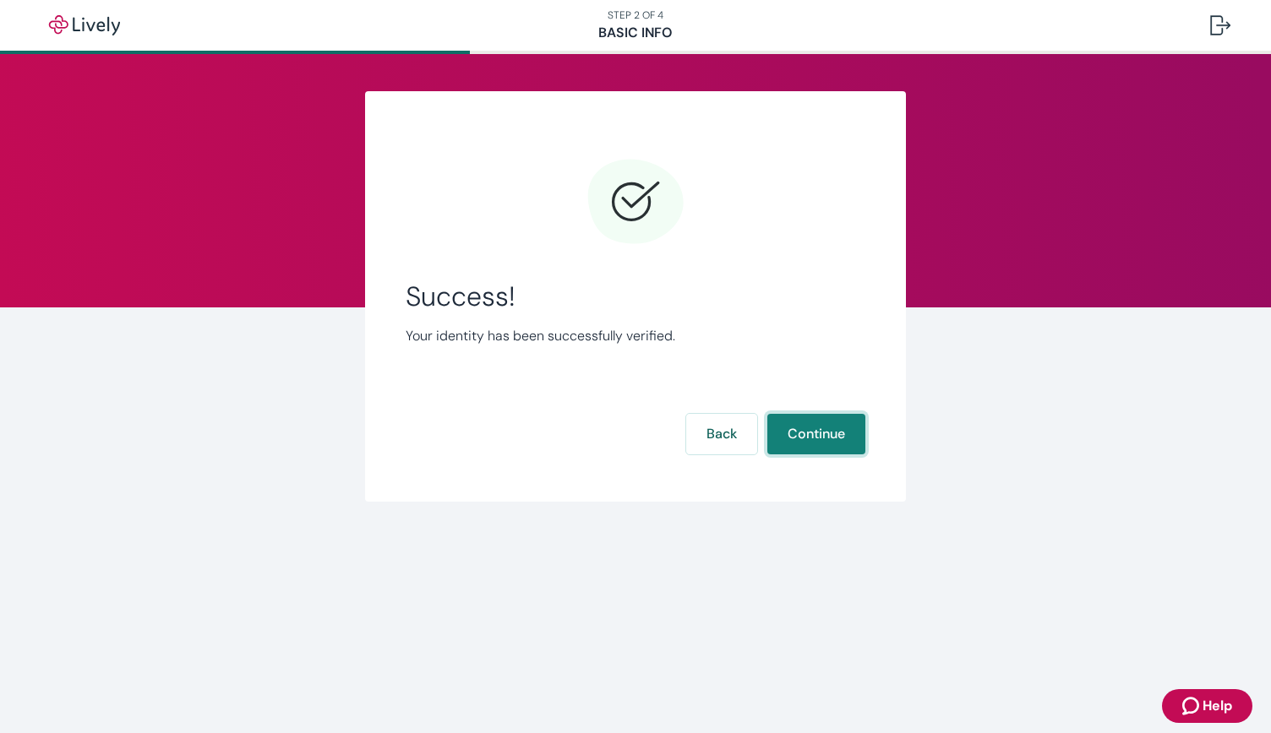
click at [836, 450] on button "Continue" at bounding box center [816, 434] width 98 height 41
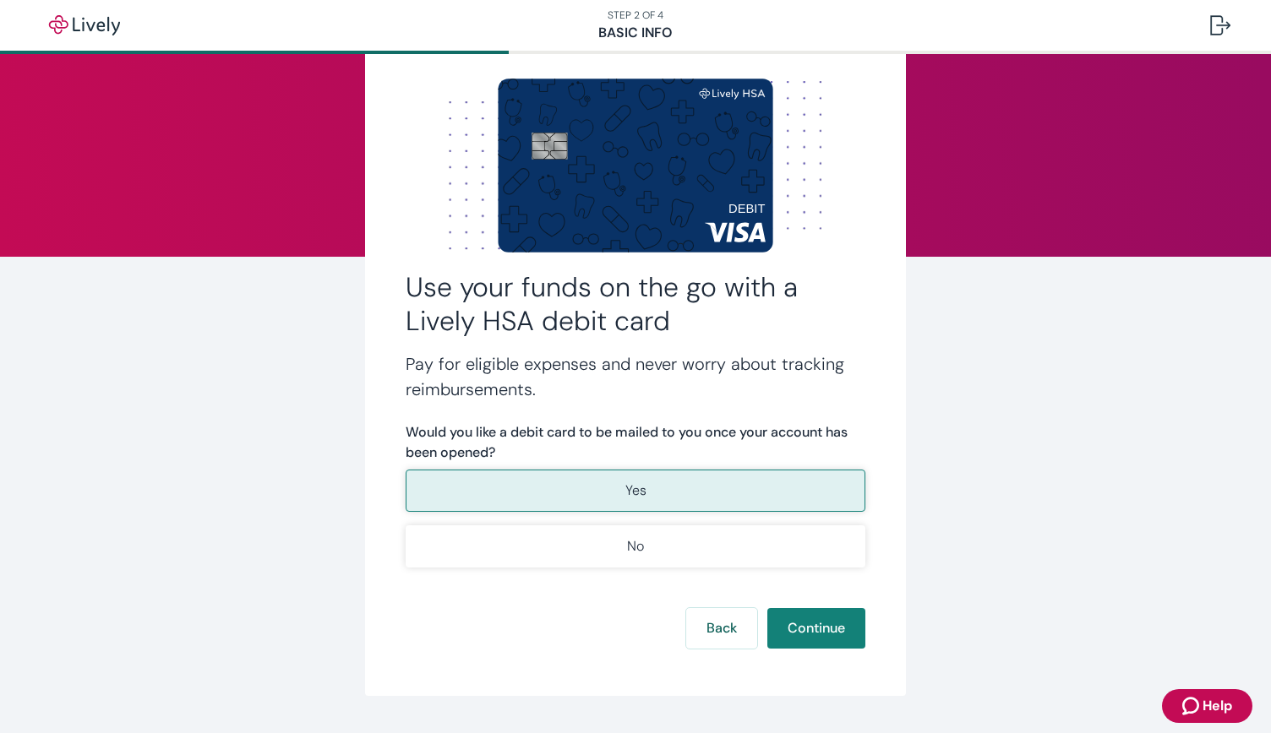
scroll to position [54, 0]
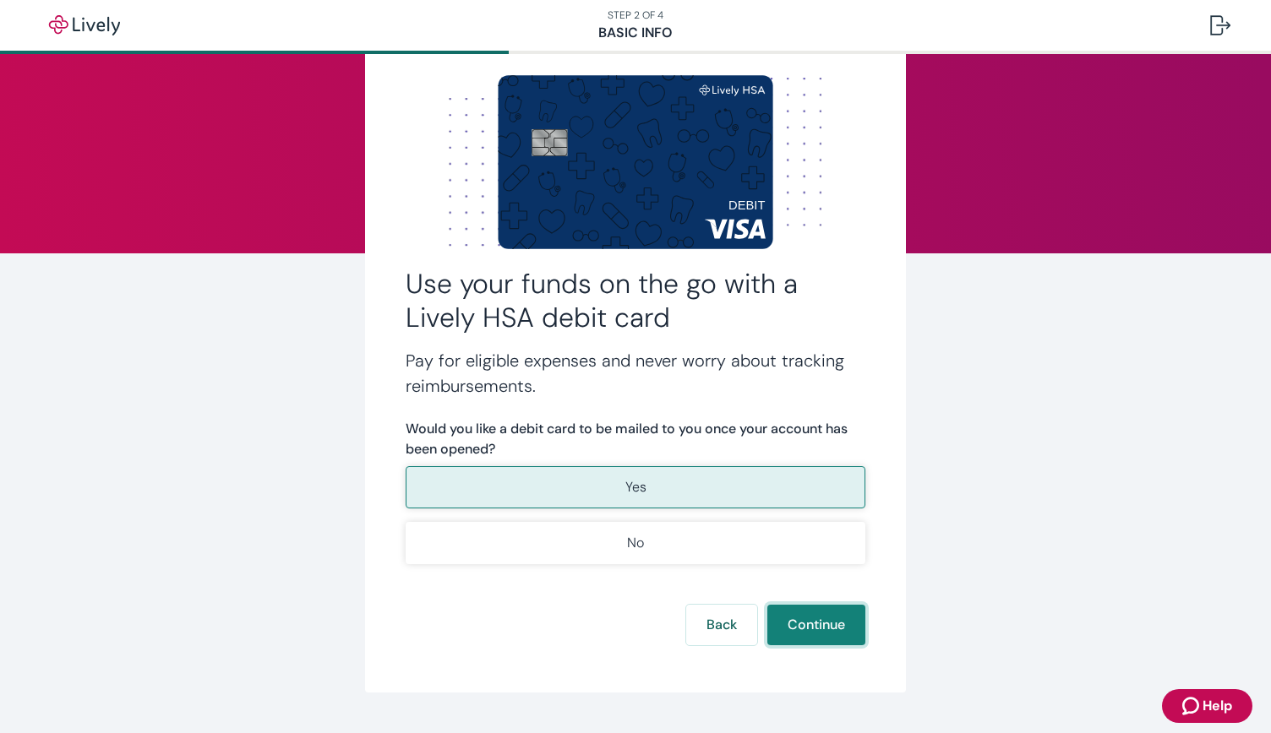
click at [801, 619] on button "Continue" at bounding box center [816, 625] width 98 height 41
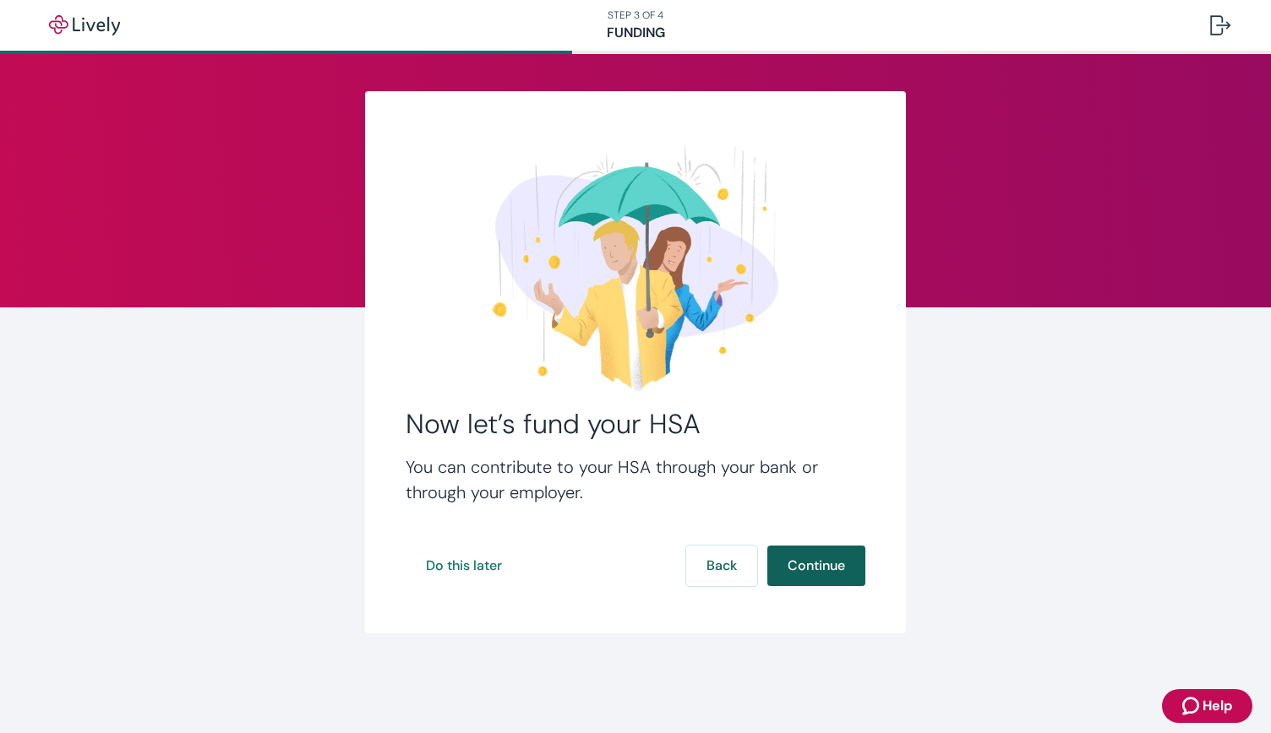
click at [787, 569] on button "Continue" at bounding box center [816, 566] width 98 height 41
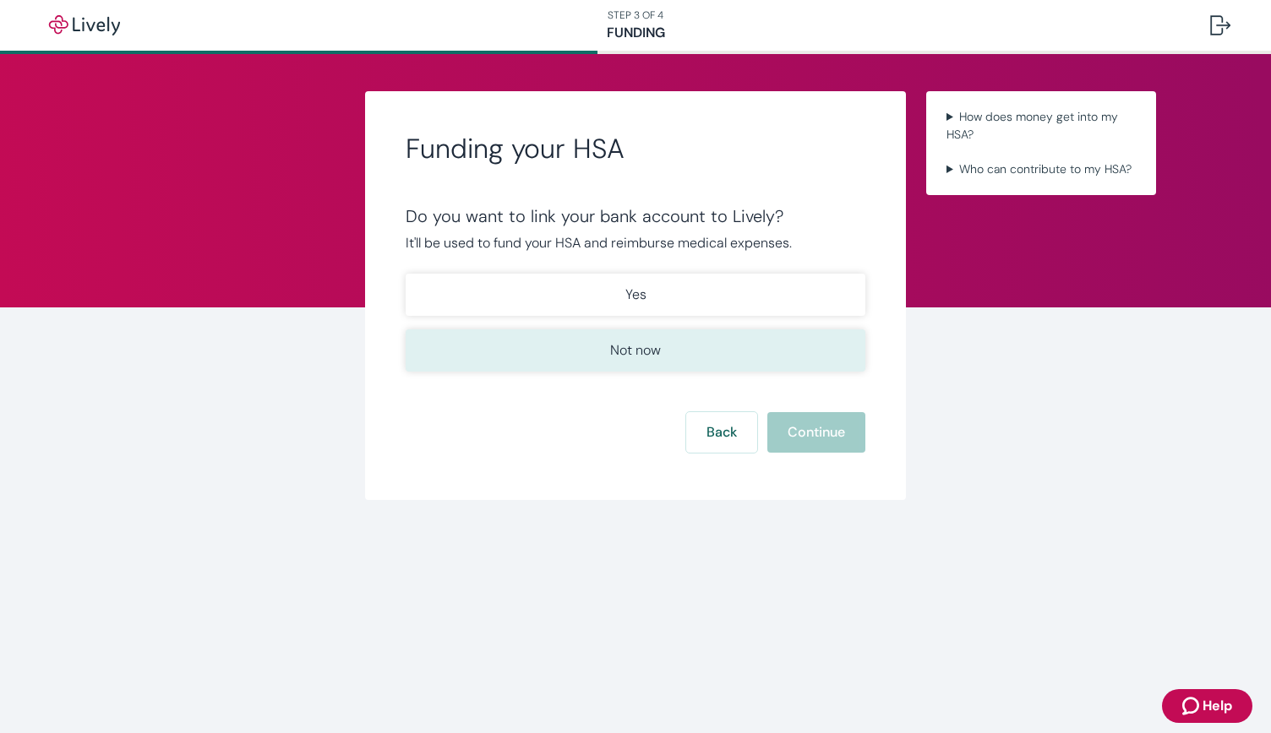
click at [671, 361] on button "Not now" at bounding box center [636, 350] width 460 height 42
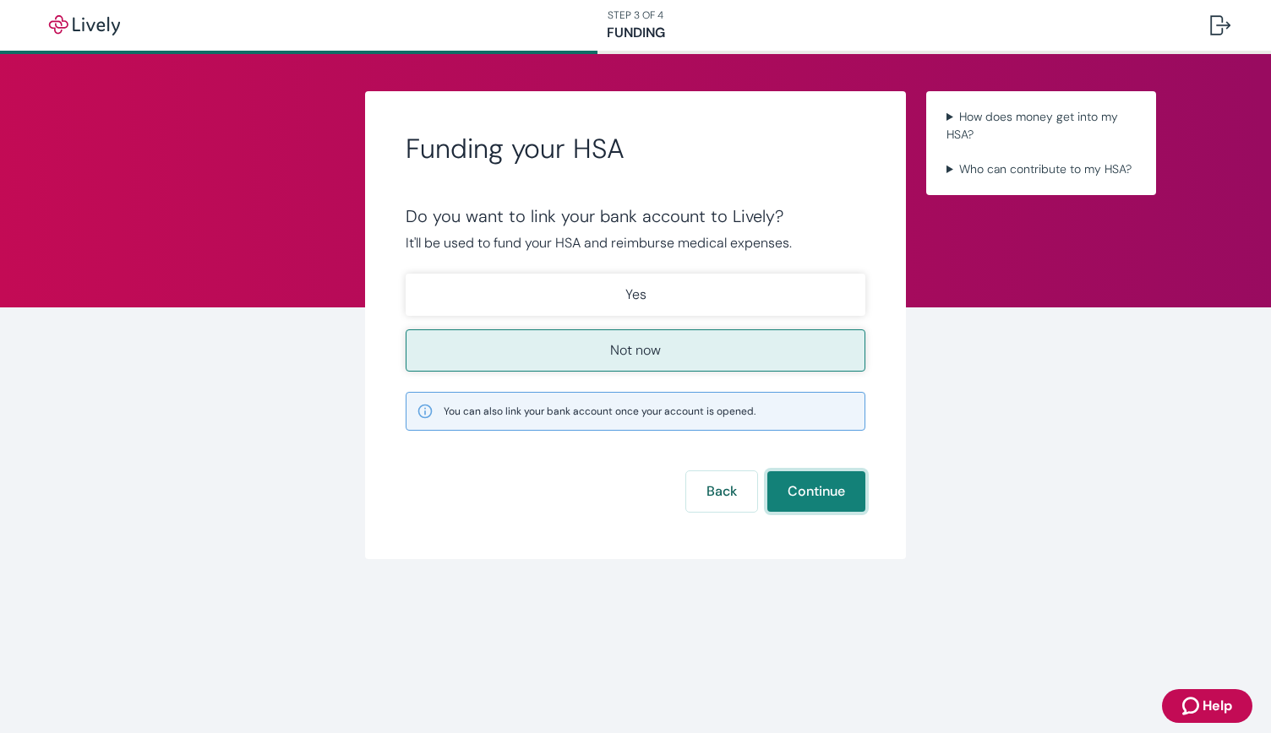
click at [806, 492] on button "Continue" at bounding box center [816, 491] width 98 height 41
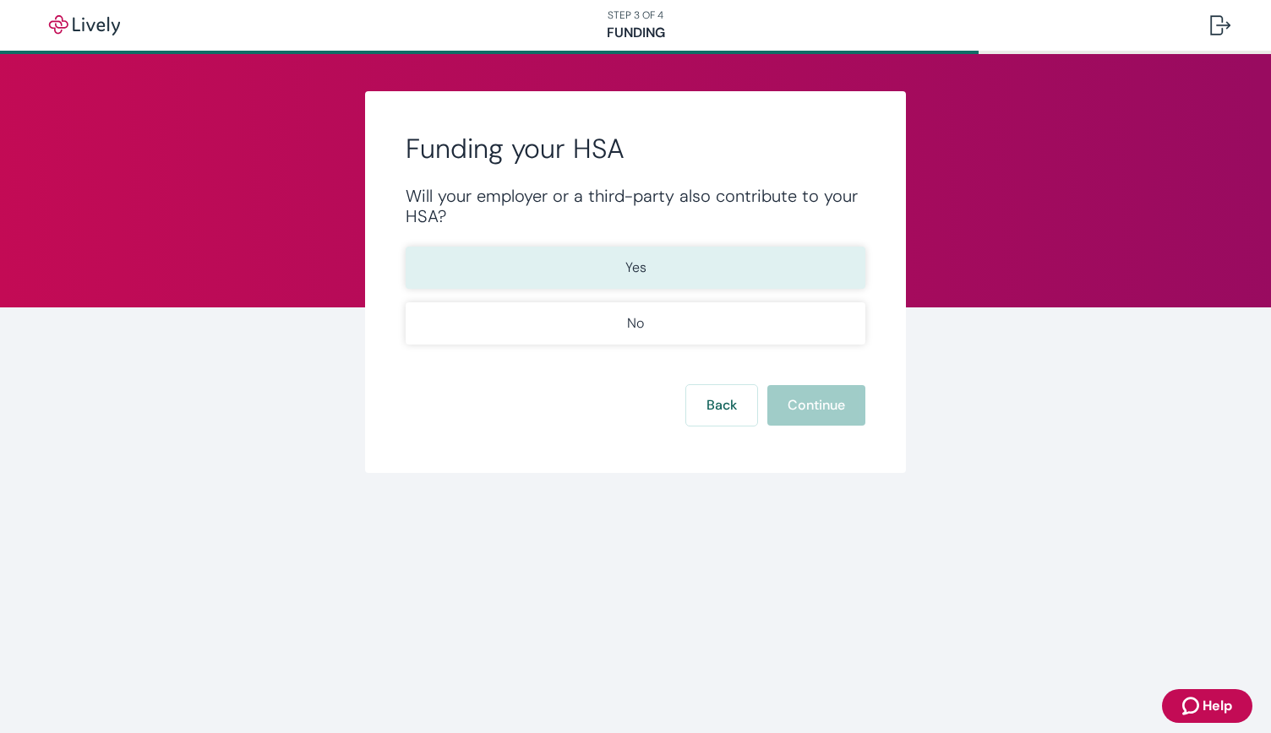
click at [622, 274] on button "Yes" at bounding box center [636, 268] width 460 height 42
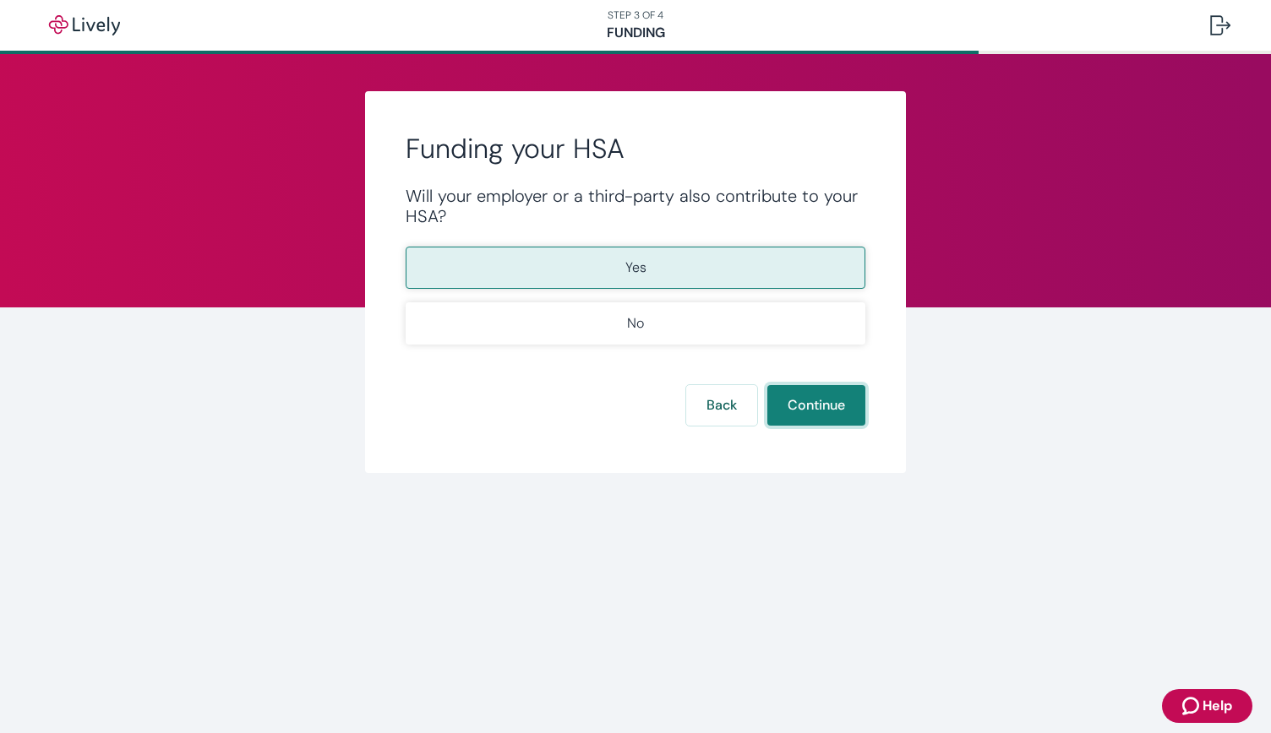
click at [802, 408] on button "Continue" at bounding box center [816, 405] width 98 height 41
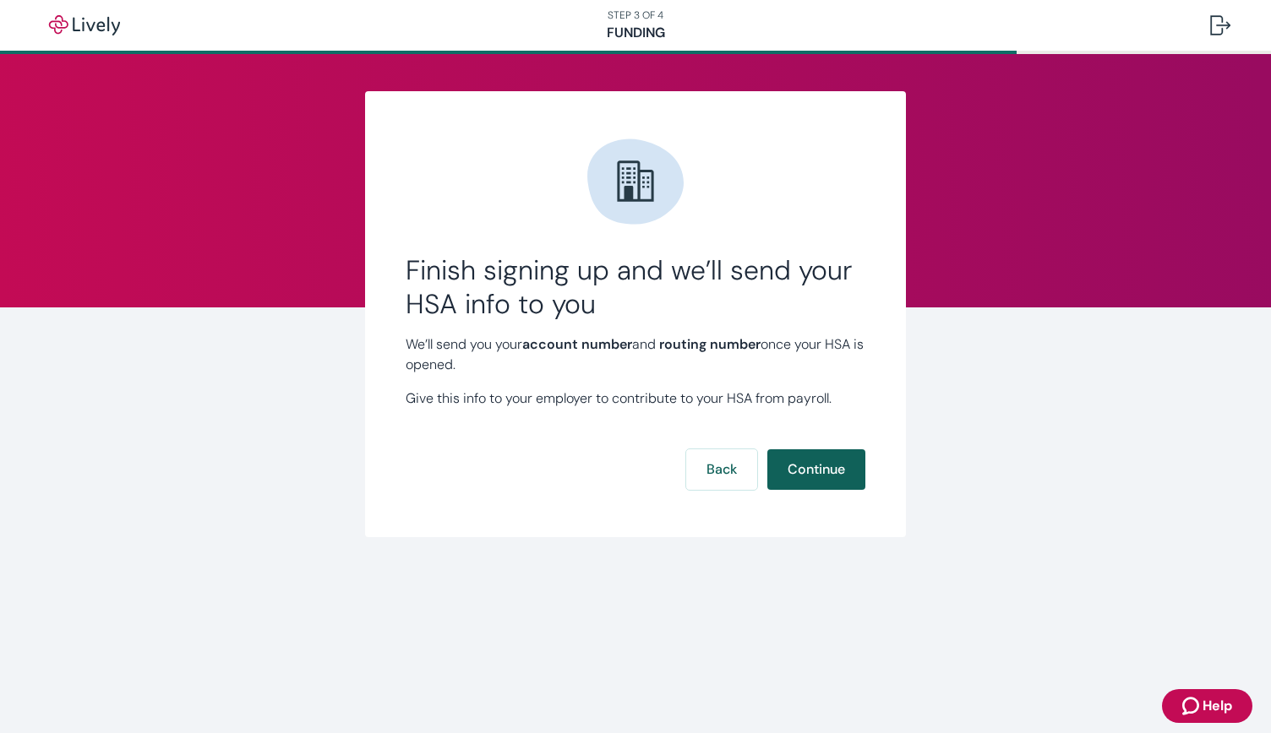
click at [828, 467] on button "Continue" at bounding box center [816, 469] width 98 height 41
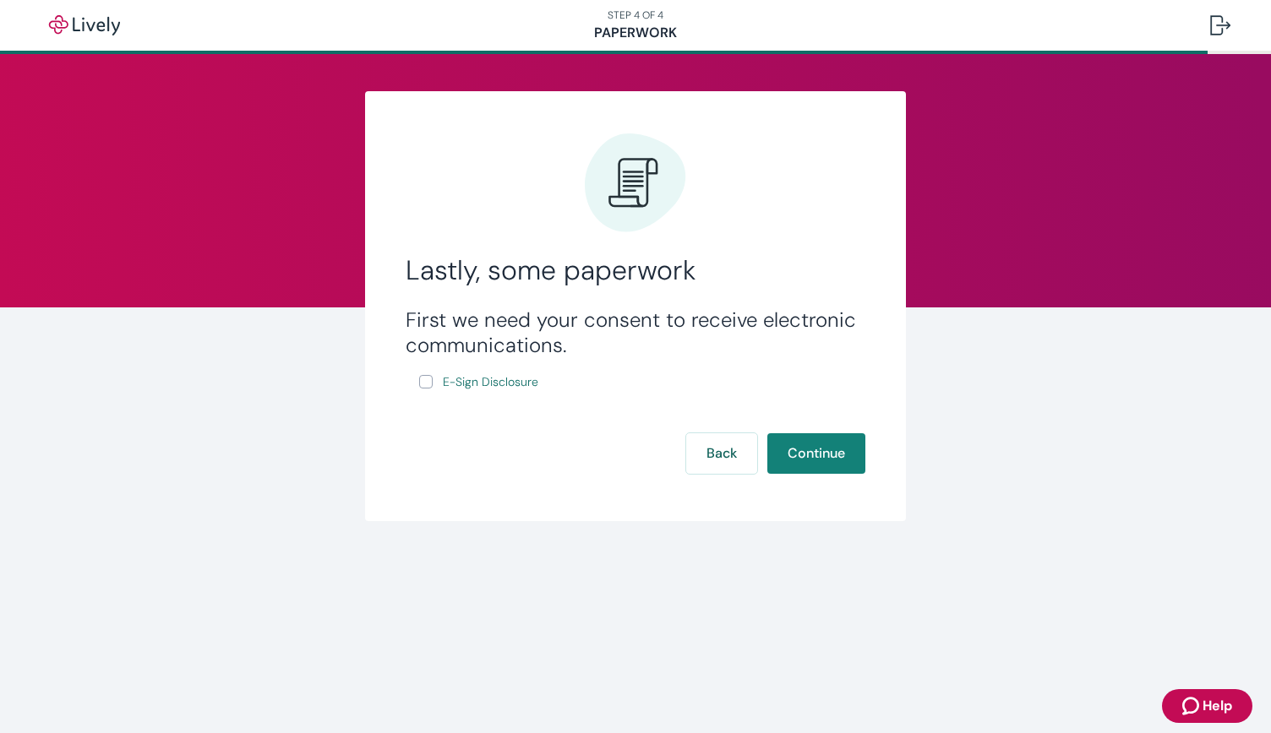
click at [427, 384] on input "E-Sign Disclosure" at bounding box center [426, 382] width 14 height 14
checkbox input "true"
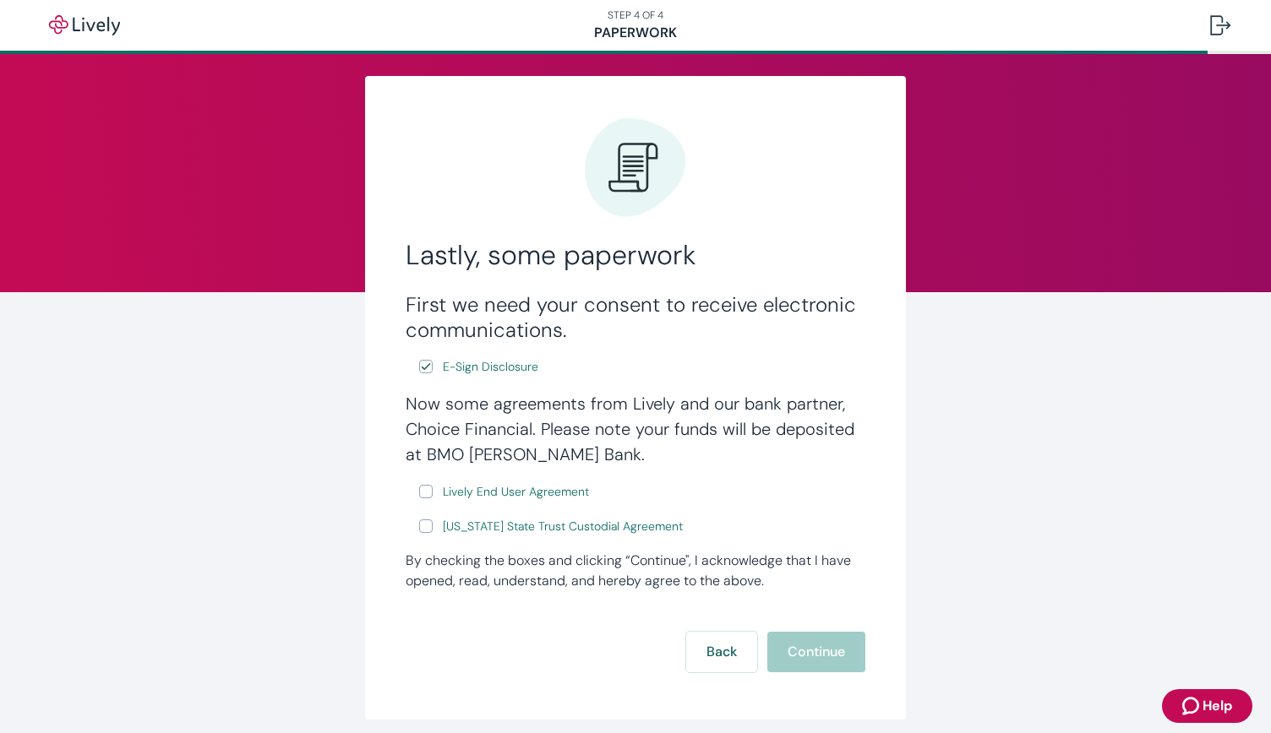
scroll to position [32, 0]
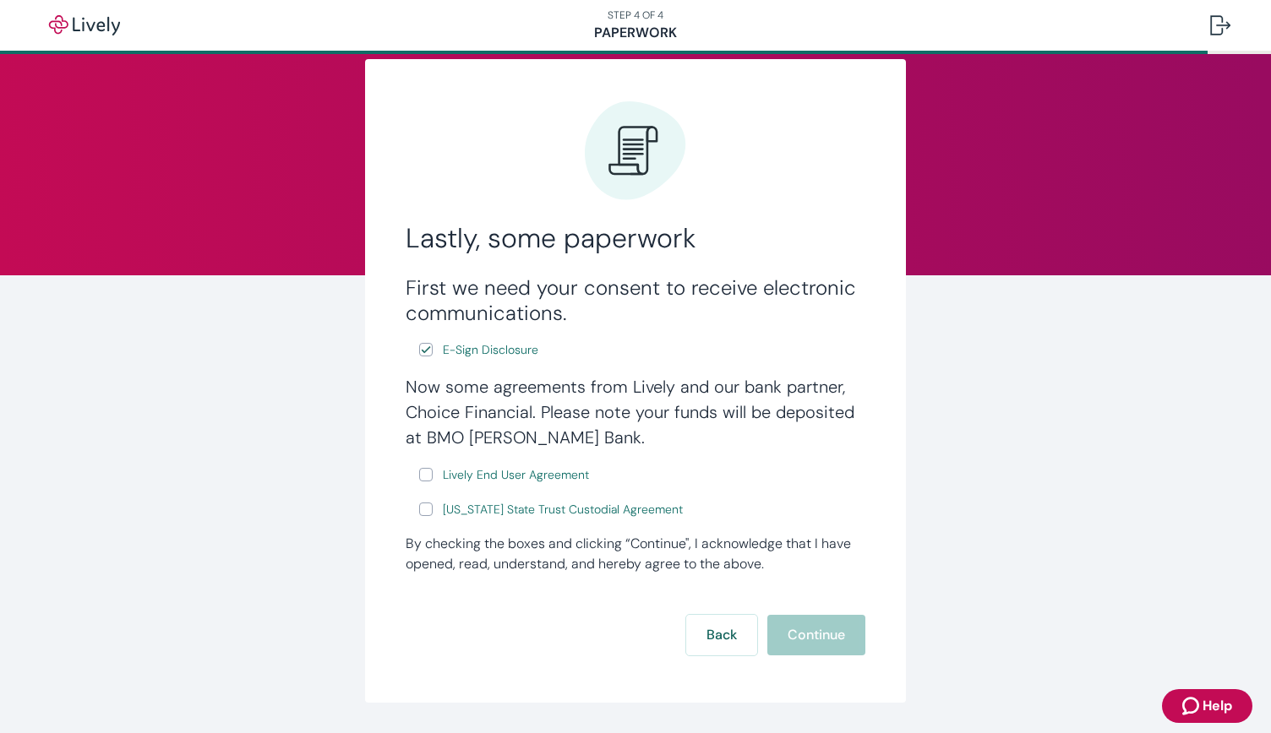
click at [422, 476] on input "Lively End User Agreement" at bounding box center [426, 475] width 14 height 14
checkbox input "true"
click at [424, 513] on input "[US_STATE] State Trust Custodial Agreement" at bounding box center [426, 510] width 14 height 14
checkbox input "true"
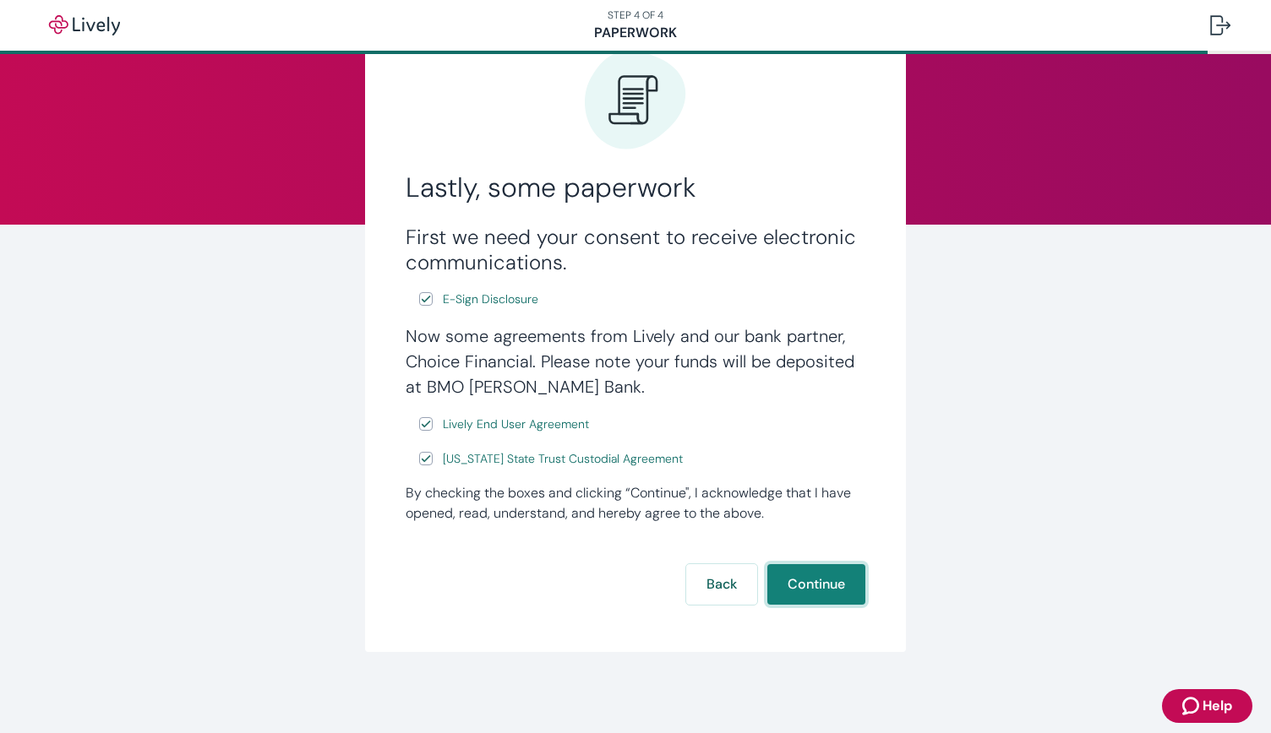
click at [826, 576] on button "Continue" at bounding box center [816, 584] width 98 height 41
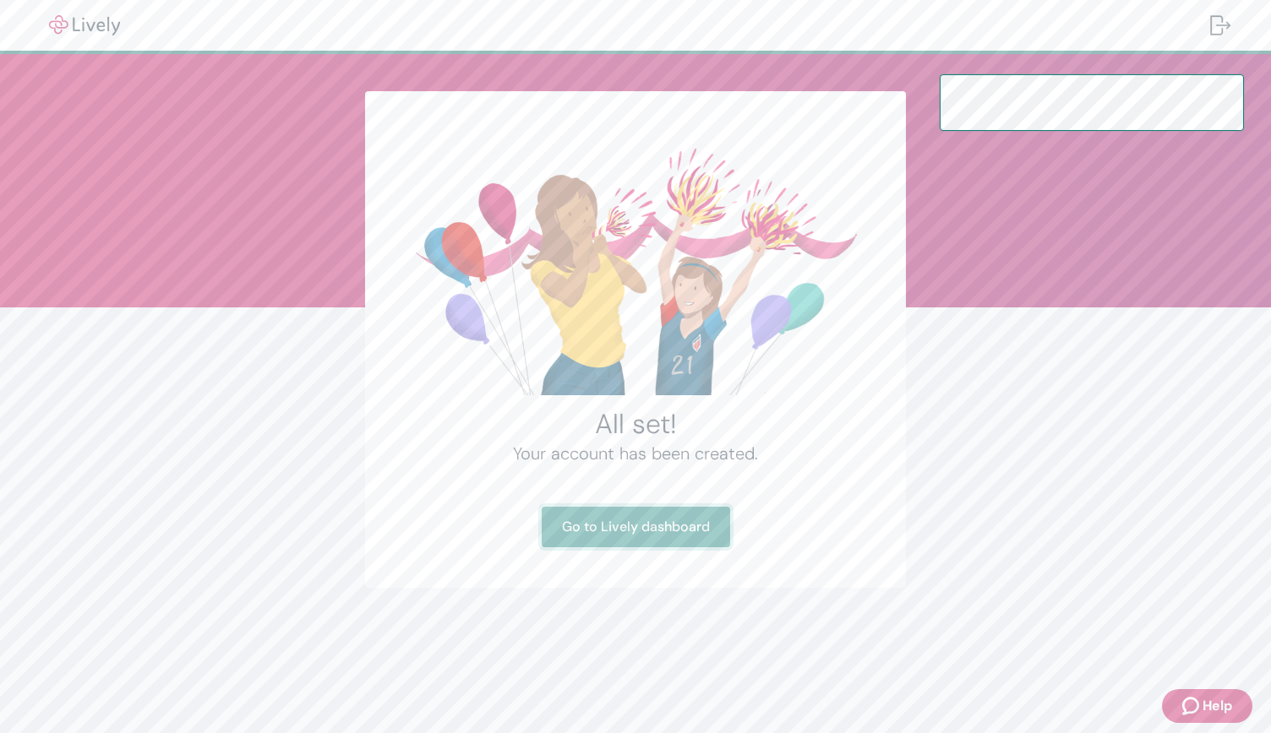
click at [636, 526] on link "Go to Lively dashboard" at bounding box center [636, 527] width 188 height 41
